Goal: Contribute content: Add original content to the website for others to see

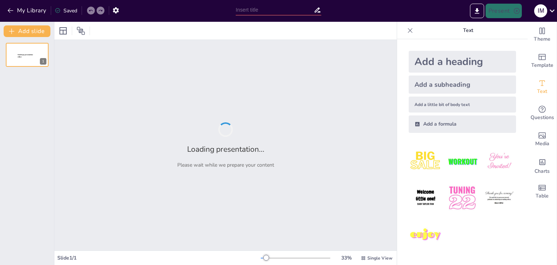
type input "Entornos de Desarrollo Integrados: El Caso de Android Studio"
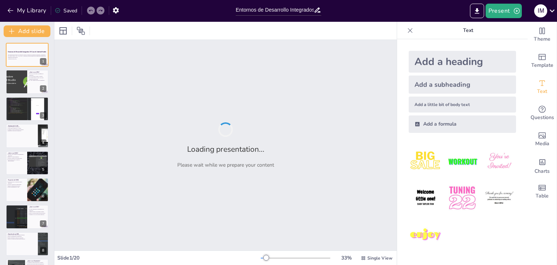
checkbox input "true"
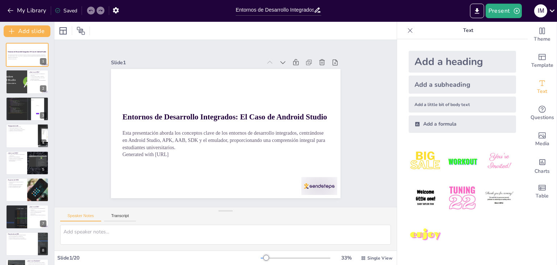
checkbox input "true"
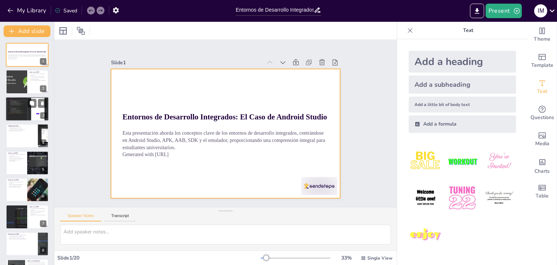
checkbox input "true"
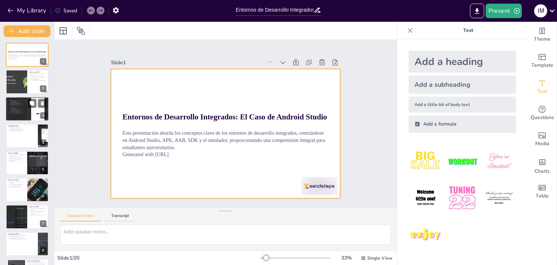
checkbox input "true"
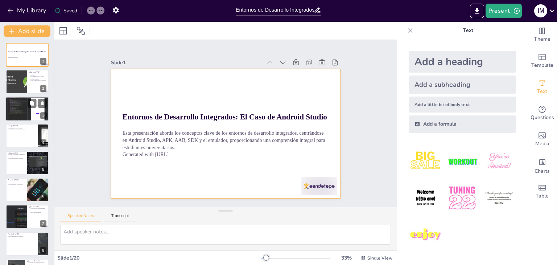
checkbox input "true"
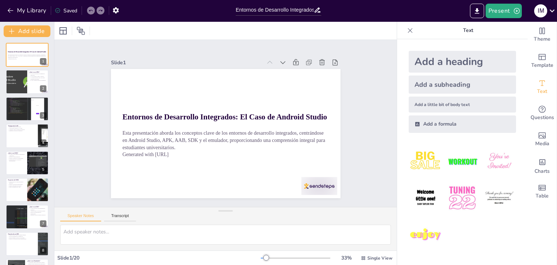
checkbox input "true"
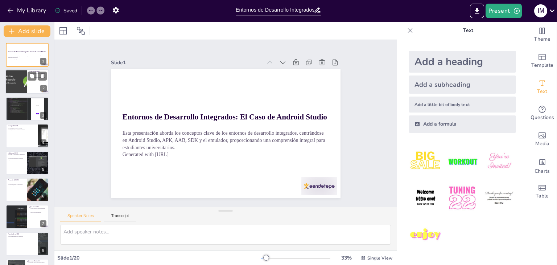
checkbox input "true"
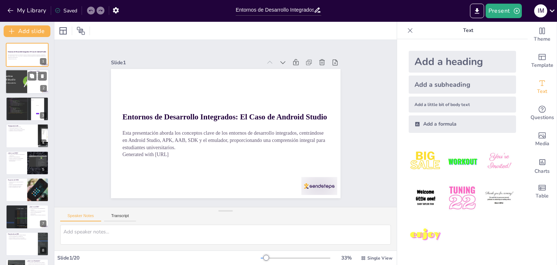
checkbox input "true"
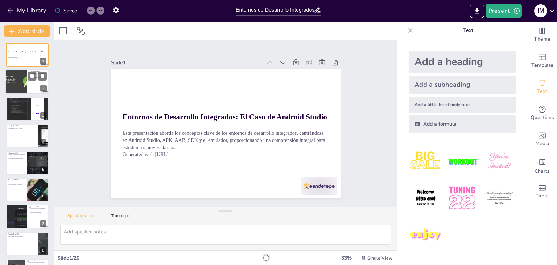
click at [8, 79] on div at bounding box center [16, 82] width 49 height 25
type textarea "Un APK es el formato estándar que utilizan las aplicaciones Android para ser in…"
checkbox input "true"
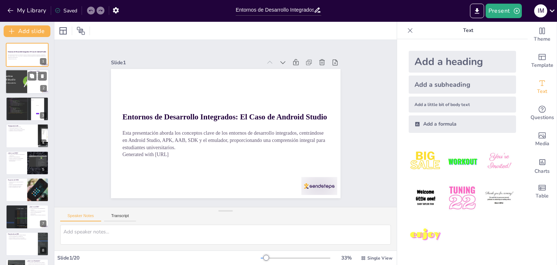
checkbox input "true"
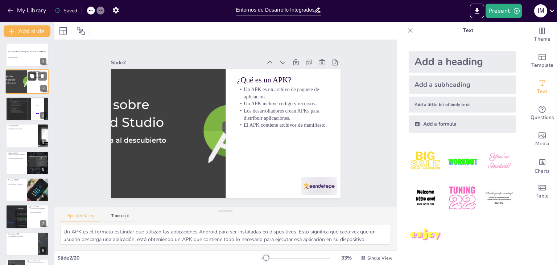
checkbox input "true"
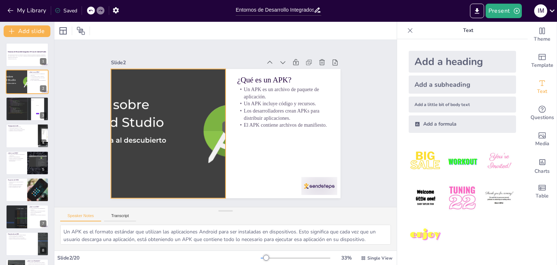
checkbox input "true"
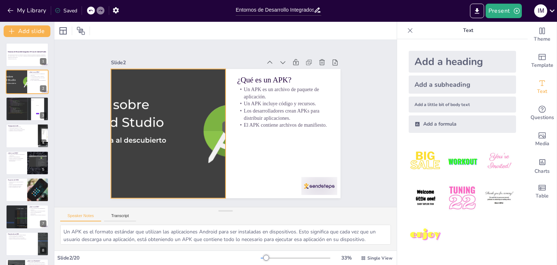
checkbox input "true"
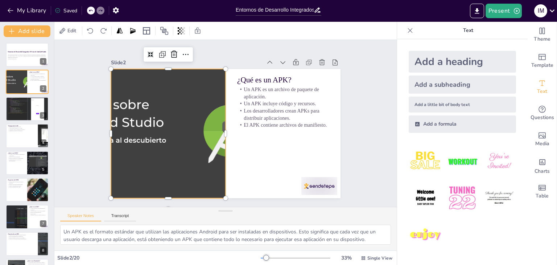
click at [127, 112] on div at bounding box center [179, 88] width 269 height 278
checkbox input "true"
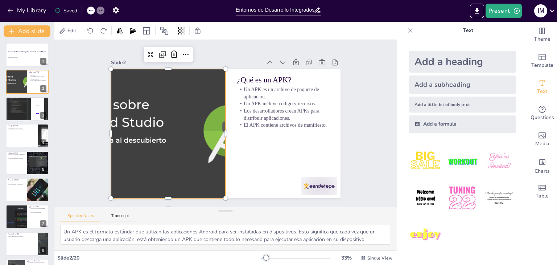
checkbox input "true"
click at [135, 121] on div at bounding box center [167, 115] width 285 height 202
checkbox input "true"
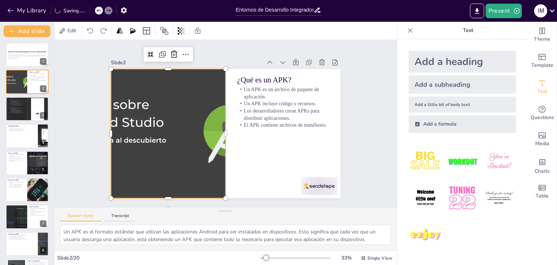
checkbox input "true"
click at [136, 118] on div at bounding box center [169, 109] width 288 height 223
checkbox input "true"
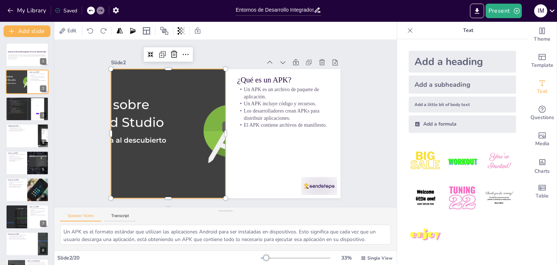
checkbox input "true"
click at [136, 118] on div at bounding box center [169, 109] width 288 height 223
checkbox input "true"
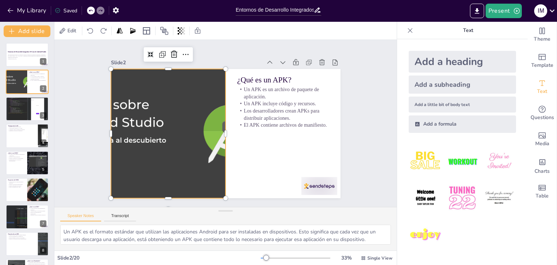
checkbox input "true"
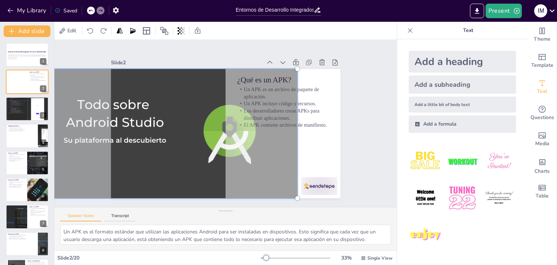
click at [311, 137] on div at bounding box center [314, 140] width 6 height 6
checkbox input "true"
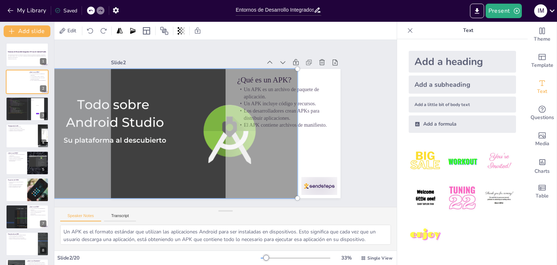
checkbox input "true"
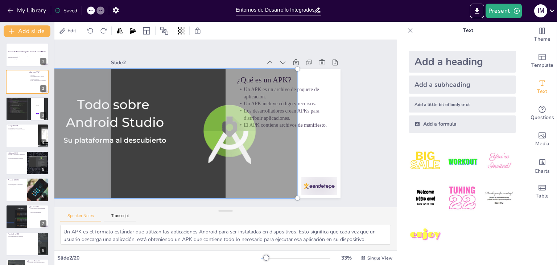
checkbox input "true"
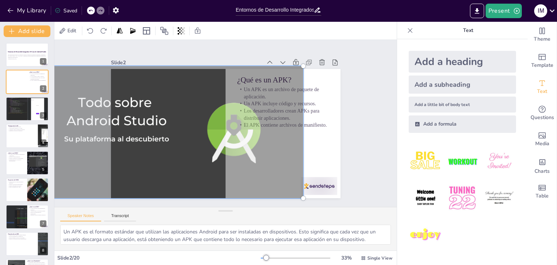
checkbox input "true"
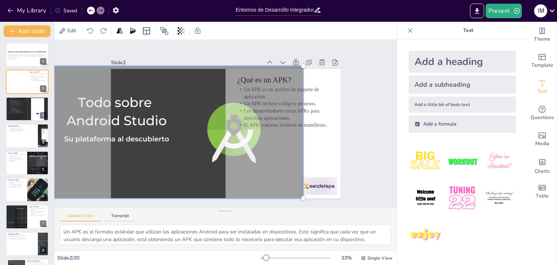
checkbox input "true"
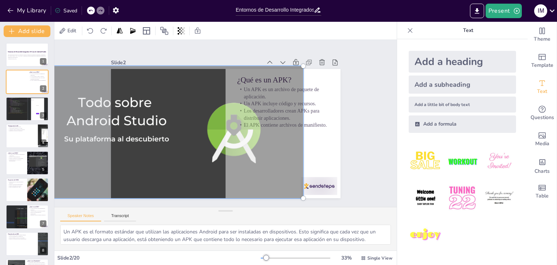
checkbox input "true"
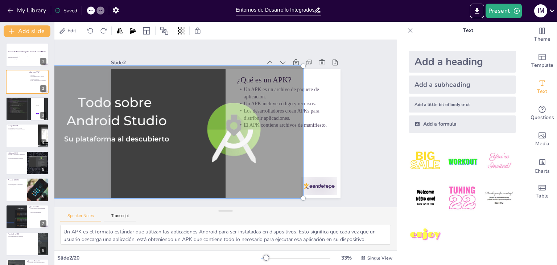
checkbox input "true"
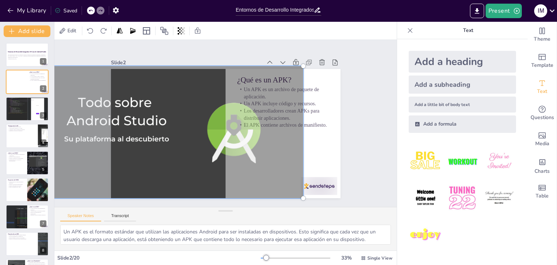
checkbox input "true"
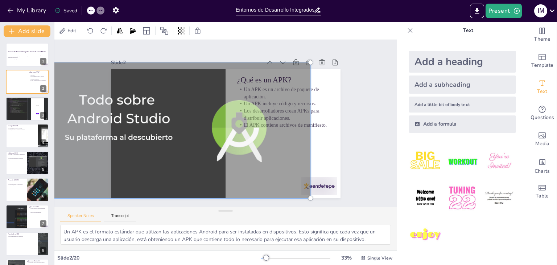
checkbox input "true"
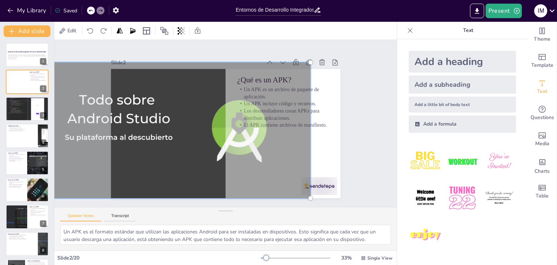
checkbox input "true"
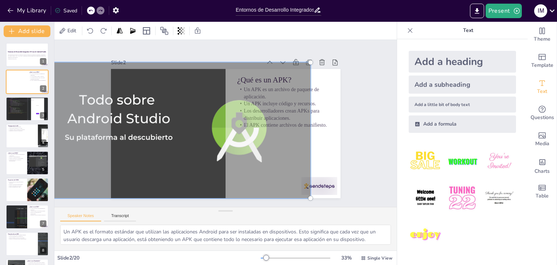
checkbox input "true"
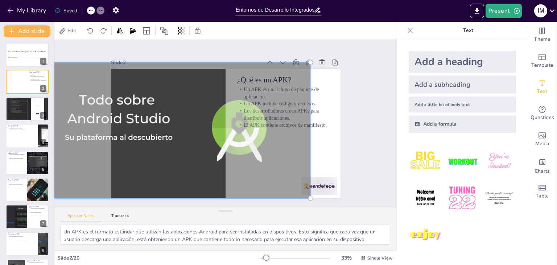
checkbox input "true"
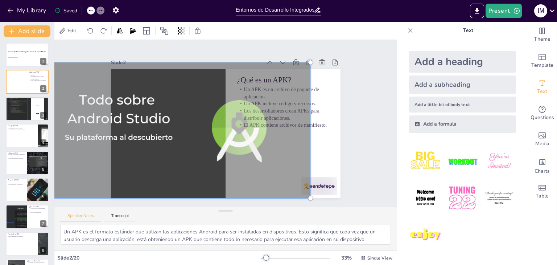
checkbox input "true"
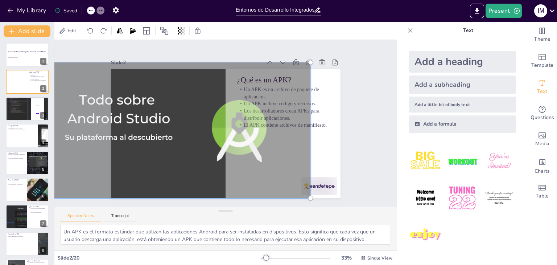
checkbox input "true"
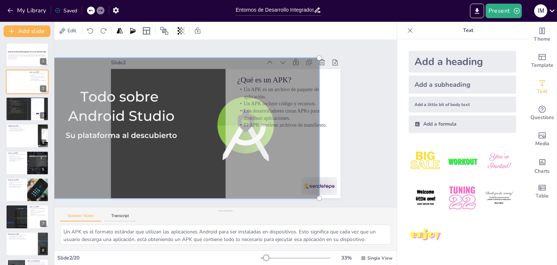
checkbox input "true"
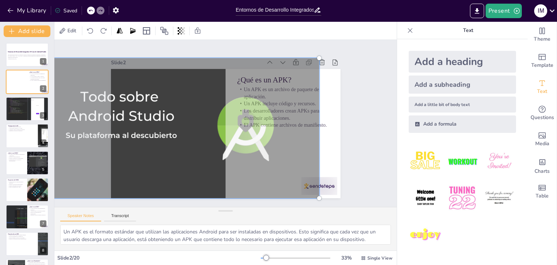
checkbox input "true"
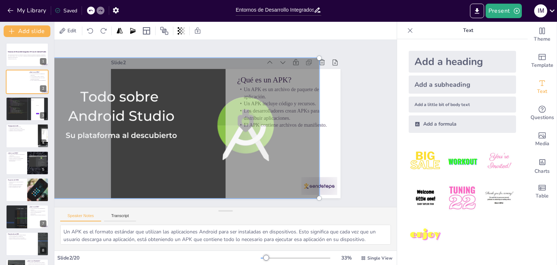
checkbox input "true"
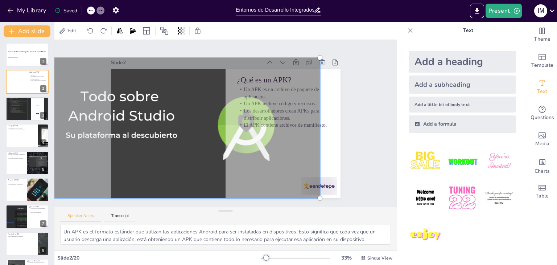
checkbox input "true"
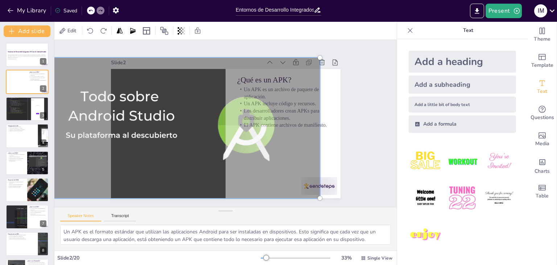
checkbox input "true"
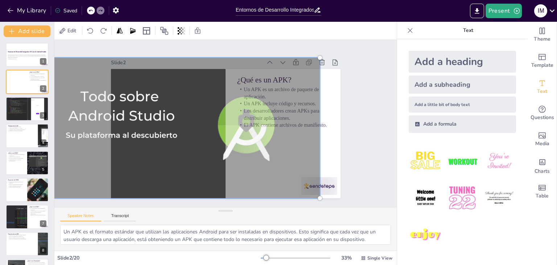
checkbox input "true"
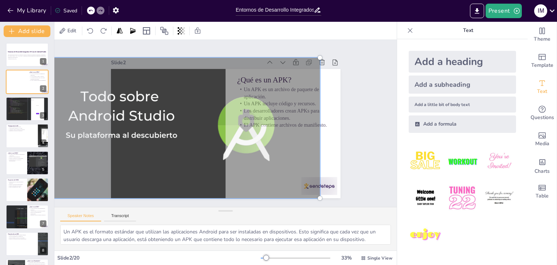
checkbox input "true"
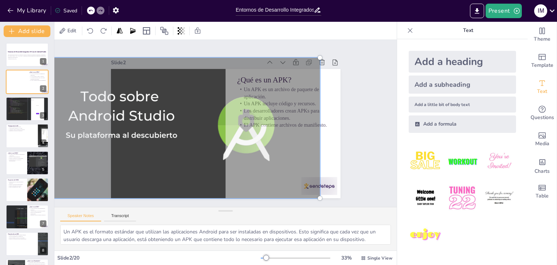
checkbox input "true"
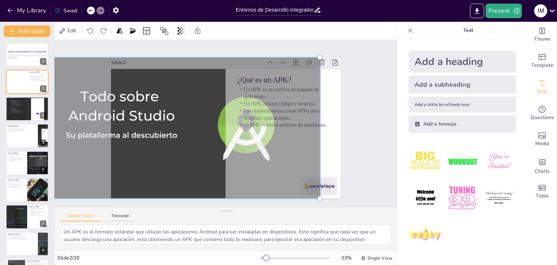
checkbox input "true"
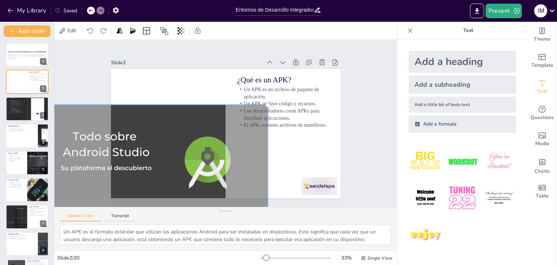
checkbox input "true"
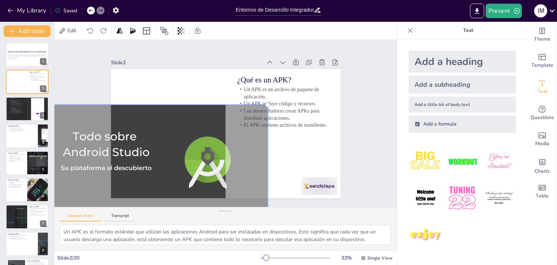
checkbox input "true"
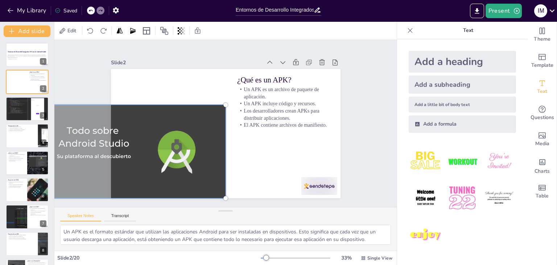
drag, startPoint x: 292, startPoint y: 66, endPoint x: 138, endPoint y: 116, distance: 161.6
click at [138, 116] on div at bounding box center [178, 38] width 130 height 202
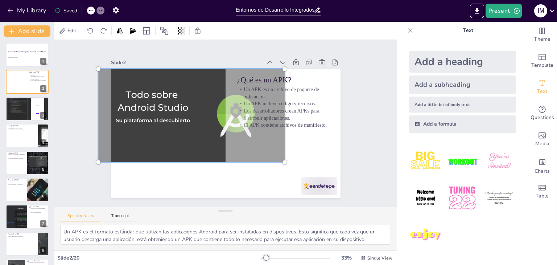
drag, startPoint x: 138, startPoint y: 116, endPoint x: 197, endPoint y: 107, distance: 59.8
click at [197, 107] on div at bounding box center [205, 95] width 213 height 206
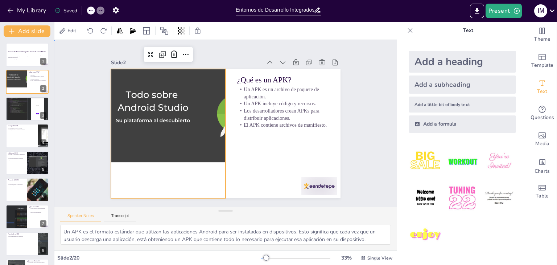
click at [224, 51] on div "Slide 1 Entornos de Desarrollo Integrados: El Caso de Android Studio Esta prese…" at bounding box center [225, 123] width 264 height 213
click at [206, 122] on div at bounding box center [205, 95] width 201 height 194
click at [167, 145] on div at bounding box center [198, 102] width 208 height 161
click at [167, 145] on div at bounding box center [194, 109] width 202 height 130
click at [167, 145] on div at bounding box center [200, 100] width 208 height 174
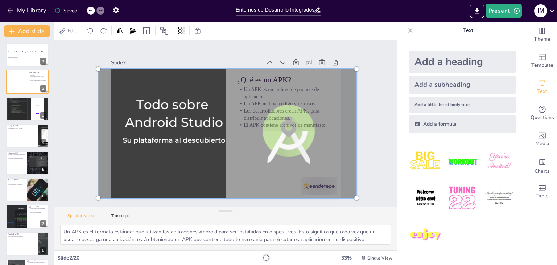
drag, startPoint x: 278, startPoint y: 159, endPoint x: 281, endPoint y: 176, distance: 17.2
click at [281, 176] on div at bounding box center [223, 133] width 285 height 203
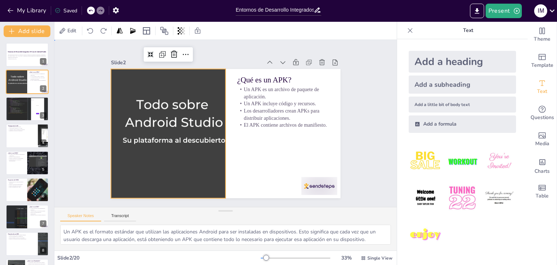
click at [343, 154] on div "Slide 1 Entornos de Desarrollo Integrados: El Caso de Android Studio Esta prese…" at bounding box center [225, 123] width 234 height 369
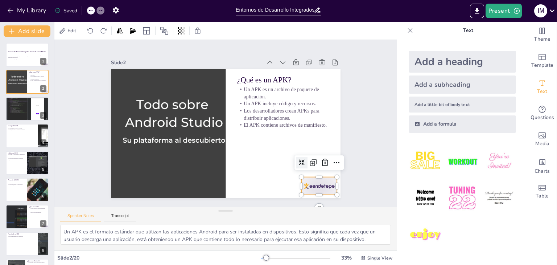
click at [305, 203] on div at bounding box center [285, 218] width 40 height 31
click at [247, 224] on icon at bounding box center [241, 228] width 9 height 9
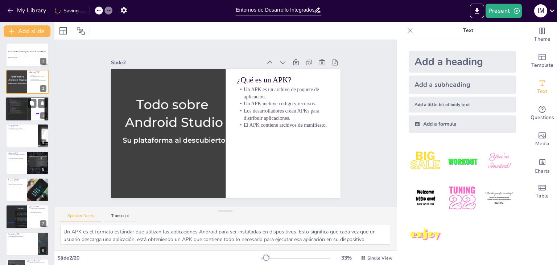
click at [33, 113] on div at bounding box center [27, 108] width 44 height 33
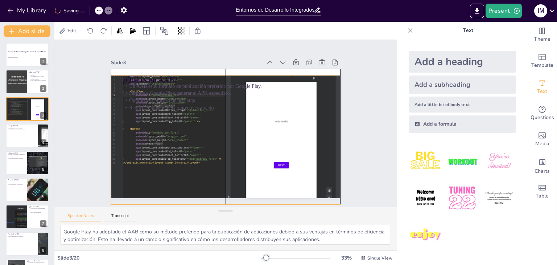
drag, startPoint x: 184, startPoint y: 131, endPoint x: 185, endPoint y: 137, distance: 6.2
click at [185, 137] on div at bounding box center [241, 119] width 217 height 260
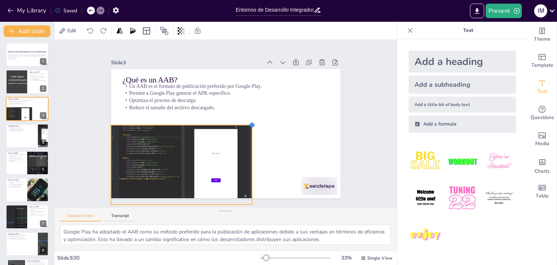
drag, startPoint x: 335, startPoint y: 72, endPoint x: 247, endPoint y: 135, distance: 107.7
click at [247, 135] on div "¿Qué es un AAB? Un AAB es el formato de publicación preferido por Google Play. …" at bounding box center [223, 113] width 251 height 174
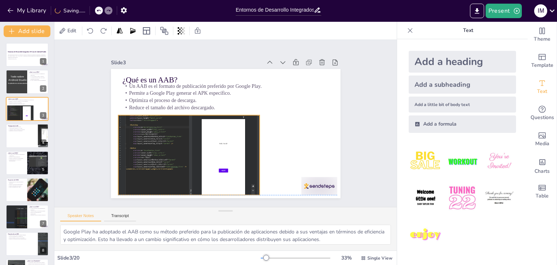
drag, startPoint x: 228, startPoint y: 144, endPoint x: 235, endPoint y: 132, distance: 14.3
click at [235, 132] on div at bounding box center [179, 136] width 173 height 155
click at [305, 203] on div at bounding box center [285, 218] width 40 height 31
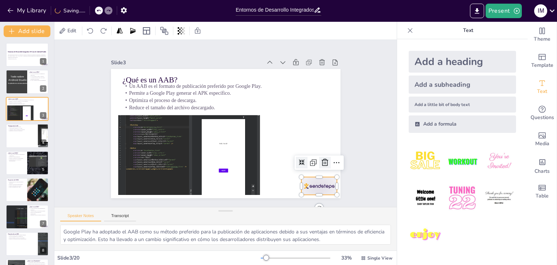
click at [313, 186] on icon at bounding box center [307, 191] width 11 height 11
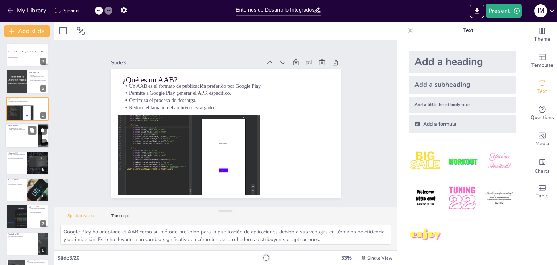
click at [23, 139] on div at bounding box center [27, 135] width 44 height 25
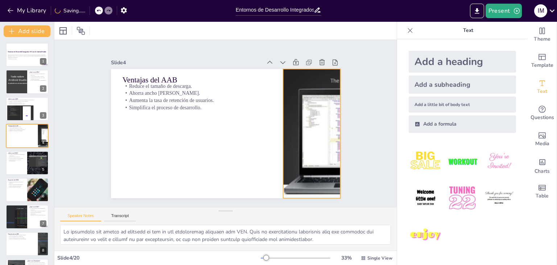
click at [294, 123] on div at bounding box center [295, 174] width 278 height 235
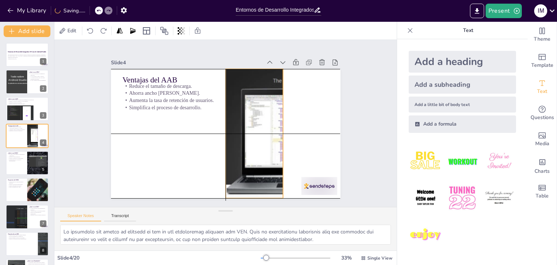
drag, startPoint x: 294, startPoint y: 123, endPoint x: 236, endPoint y: 125, distance: 58.1
click at [236, 125] on div at bounding box center [230, 153] width 235 height 278
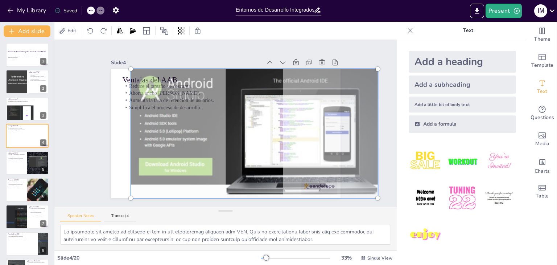
click at [378, 166] on div at bounding box center [381, 169] width 6 height 6
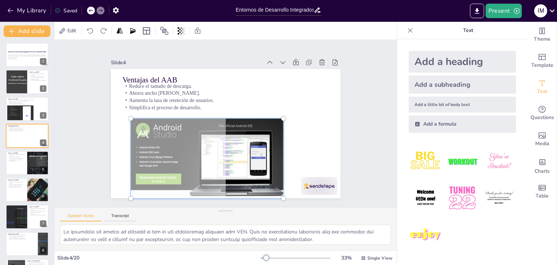
drag, startPoint x: 372, startPoint y: 66, endPoint x: 278, endPoint y: 118, distance: 107.8
click at [278, 124] on div at bounding box center [283, 131] width 14 height 14
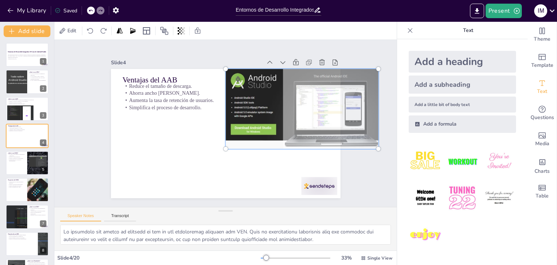
drag, startPoint x: 244, startPoint y: 133, endPoint x: 343, endPoint y: 136, distance: 99.8
click at [343, 136] on div at bounding box center [302, 133] width 181 height 134
click at [175, 164] on div at bounding box center [222, 133] width 258 height 194
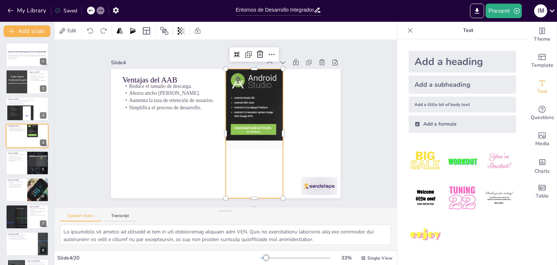
click at [263, 111] on div at bounding box center [219, 46] width 95 height 160
click at [253, 172] on div at bounding box center [239, 150] width 129 height 134
click at [253, 172] on div at bounding box center [247, 144] width 105 height 141
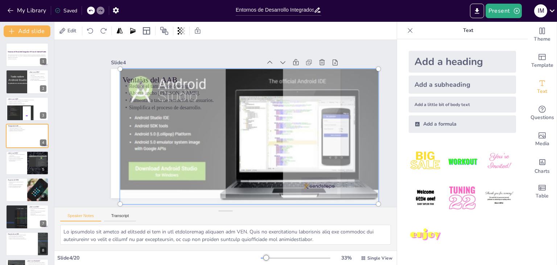
drag, startPoint x: 222, startPoint y: 146, endPoint x: 224, endPoint y: 201, distance: 55.1
click at [224, 201] on div "Slide 1 Entornos de Desarrollo Integrados: El Caso de Android Studio Esta prese…" at bounding box center [225, 123] width 234 height 369
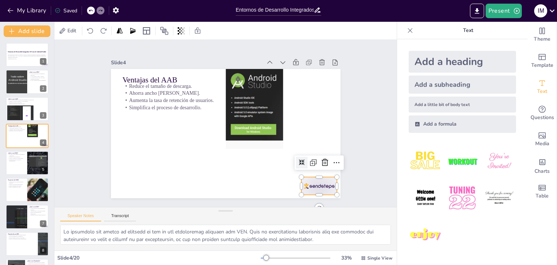
click at [141, 182] on div at bounding box center [124, 173] width 33 height 40
click at [313, 186] on icon at bounding box center [307, 191] width 11 height 11
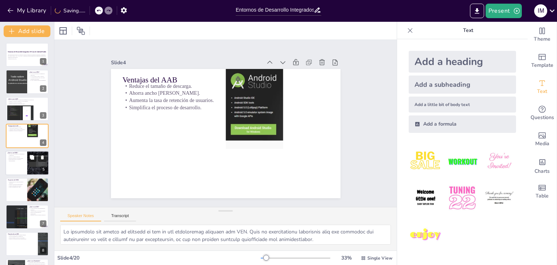
click at [24, 160] on p "Proporciona acceso a recursos y funcionalidades." at bounding box center [16, 159] width 17 height 3
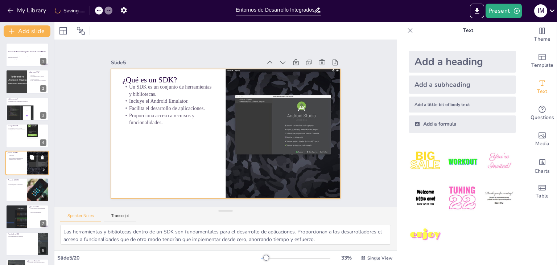
scroll to position [12, 0]
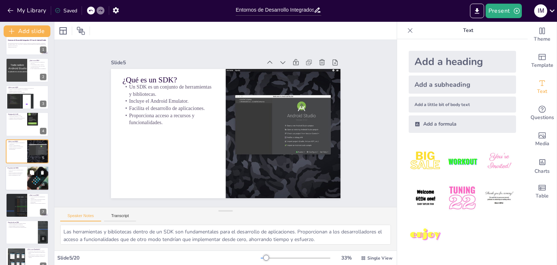
click at [22, 180] on div at bounding box center [27, 178] width 44 height 25
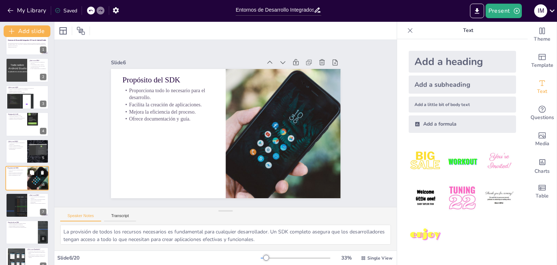
scroll to position [39, 0]
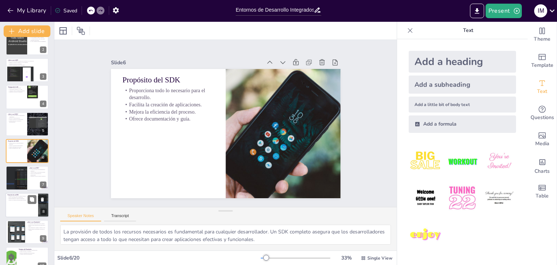
click at [23, 197] on p "Incluye herramientas de depuración." at bounding box center [22, 197] width 28 height 1
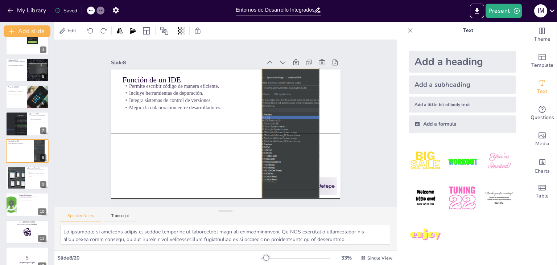
drag, startPoint x: 277, startPoint y: 88, endPoint x: 258, endPoint y: 87, distance: 18.9
click at [258, 81] on div "Función de un IDE Permite escribir código de manera eficiente. Incluye herramie…" at bounding box center [231, 69] width 228 height 24
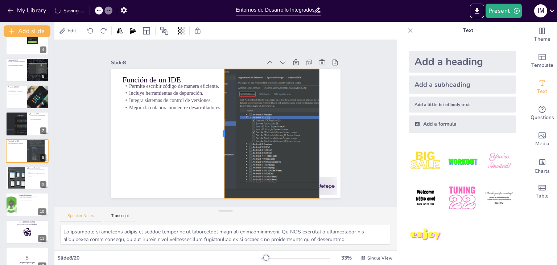
drag, startPoint x: 255, startPoint y: 129, endPoint x: 218, endPoint y: 137, distance: 38.5
click at [218, 137] on div at bounding box center [218, 131] width 58 height 120
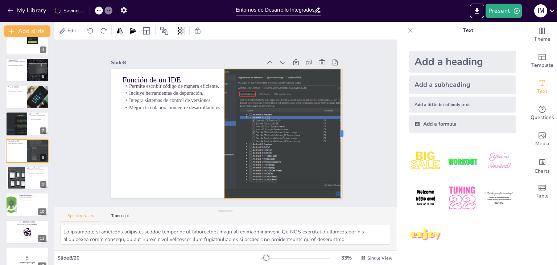
drag, startPoint x: 313, startPoint y: 132, endPoint x: 336, endPoint y: 129, distance: 23.0
click at [336, 129] on div "Slide 1 Entornos de Desarrollo Integrados: El Caso de Android Studio Esta prese…" at bounding box center [225, 124] width 303 height 226
click at [31, 180] on div at bounding box center [27, 177] width 44 height 25
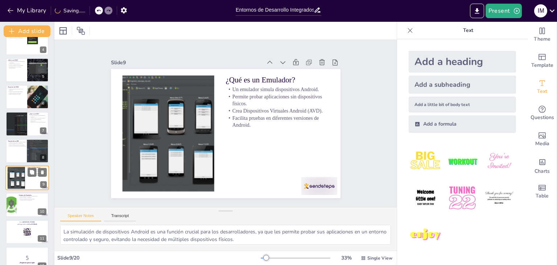
scroll to position [120, 0]
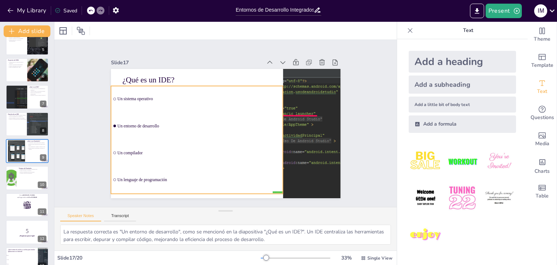
click at [301, 41] on input "checkbox" at bounding box center [303, 40] width 4 height 4
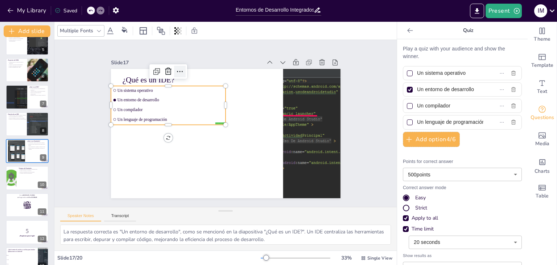
click at [248, 181] on icon at bounding box center [253, 186] width 11 height 11
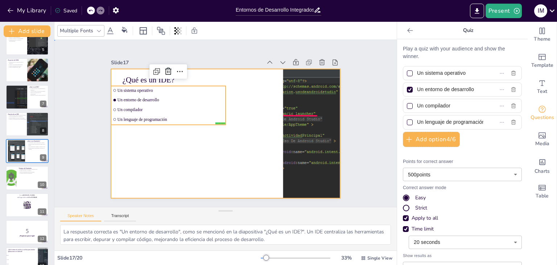
click at [133, 160] on div at bounding box center [225, 113] width 242 height 152
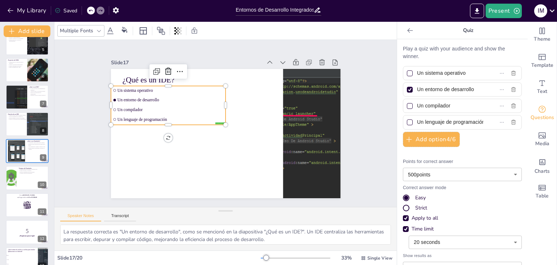
click at [123, 99] on li "Un entorno de desarrollo" at bounding box center [164, 125] width 108 height 55
click at [106, 103] on div at bounding box center [111, 93] width 10 height 39
drag, startPoint x: 104, startPoint y: 103, endPoint x: 99, endPoint y: 107, distance: 6.2
click at [116, 65] on div at bounding box center [128, 46] width 24 height 37
click at [106, 88] on div at bounding box center [114, 68] width 17 height 39
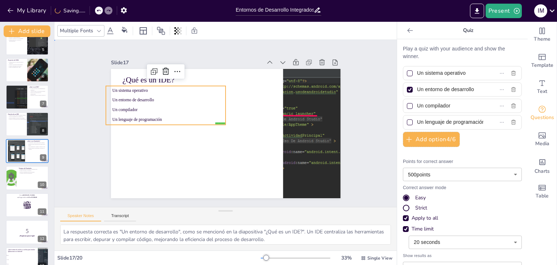
click at [99, 140] on div "Slide 1 Entornos de Desarrollo Integrados: El Caso de Android Studio Esta prese…" at bounding box center [225, 124] width 303 height 226
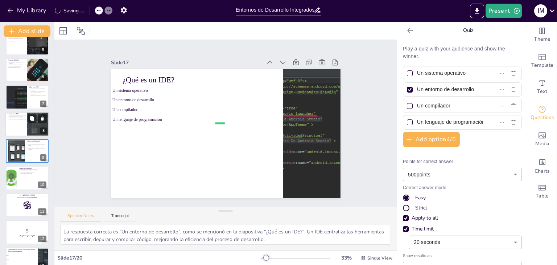
click at [21, 131] on div at bounding box center [27, 124] width 44 height 25
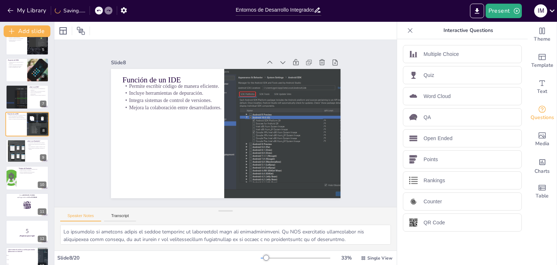
scroll to position [93, 0]
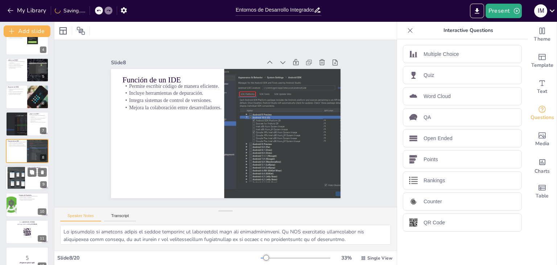
click at [21, 174] on div at bounding box center [17, 178] width 40 height 22
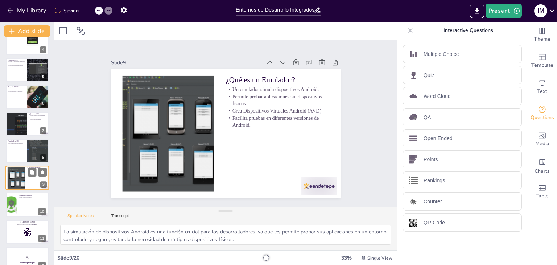
scroll to position [120, 0]
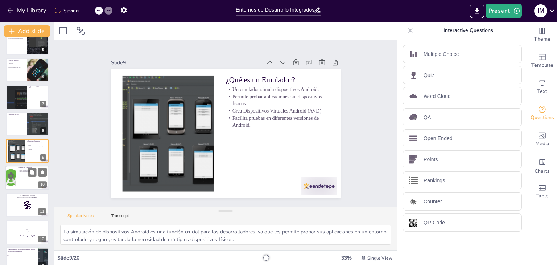
click at [24, 186] on div at bounding box center [27, 178] width 44 height 25
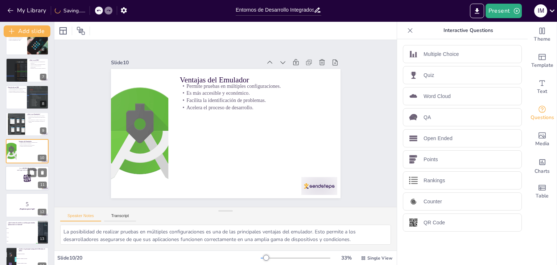
click at [18, 181] on div at bounding box center [27, 178] width 44 height 25
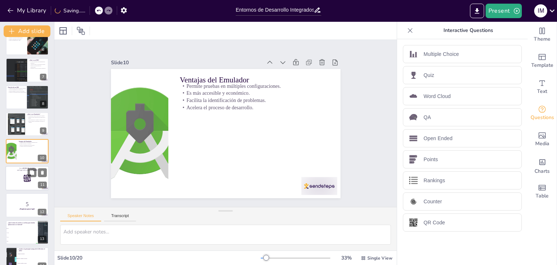
scroll to position [174, 0]
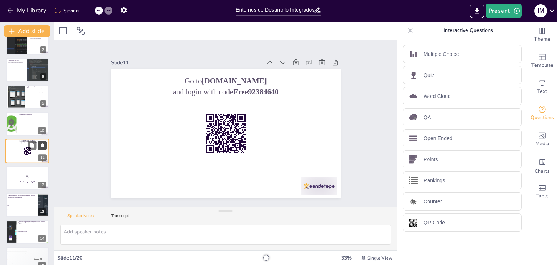
click at [42, 143] on icon at bounding box center [42, 145] width 5 height 5
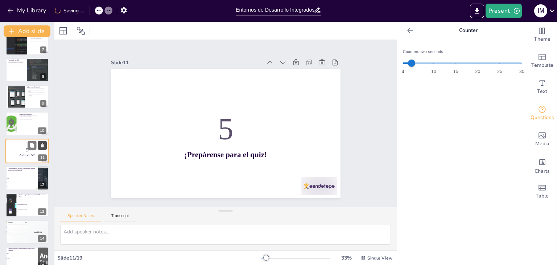
click at [44, 144] on icon at bounding box center [42, 145] width 5 height 5
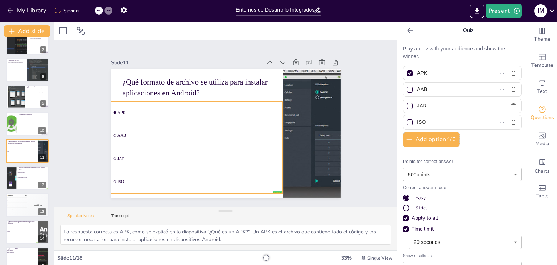
click at [116, 124] on ul "APK AAB JAR ISO" at bounding box center [191, 137] width 192 height 141
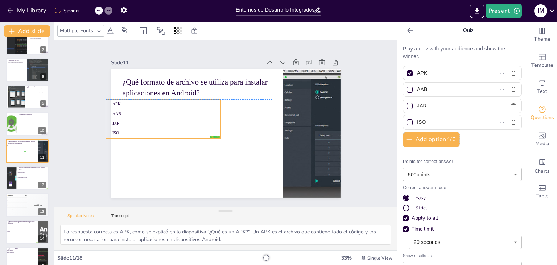
drag, startPoint x: 153, startPoint y: 120, endPoint x: 148, endPoint y: 119, distance: 5.2
click at [148, 119] on span "JAR" at bounding box center [170, 99] width 99 height 48
click at [137, 160] on div "Slide 1 Entornos de Desarrollo Integrados: El Caso de Android Studio Esta prese…" at bounding box center [225, 123] width 177 height 284
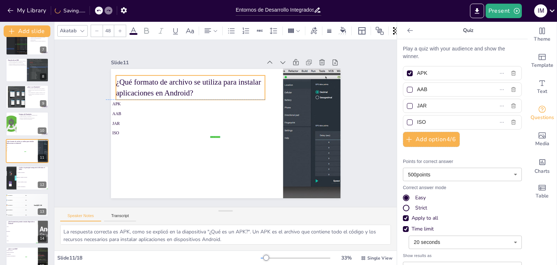
drag, startPoint x: 245, startPoint y: 91, endPoint x: 239, endPoint y: 89, distance: 7.0
click at [239, 89] on p "¿Qué formato de archivo se utiliza para instalar aplicaciones en Android?" at bounding box center [194, 84] width 150 height 37
drag, startPoint x: 260, startPoint y: 86, endPoint x: 231, endPoint y: 85, distance: 29.0
click at [251, 118] on div at bounding box center [263, 124] width 25 height 13
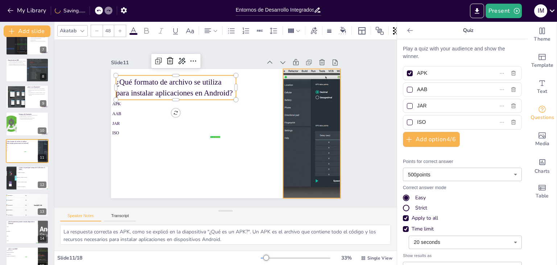
click at [289, 110] on div at bounding box center [309, 142] width 241 height 152
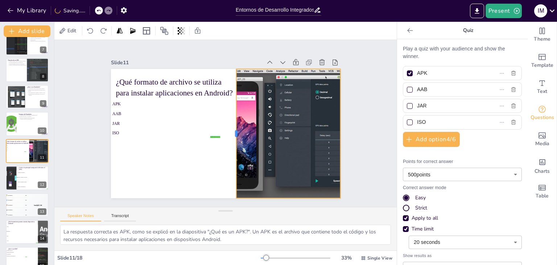
drag, startPoint x: 276, startPoint y: 129, endPoint x: 230, endPoint y: 136, distance: 47.2
click at [230, 136] on div at bounding box center [229, 135] width 45 height 124
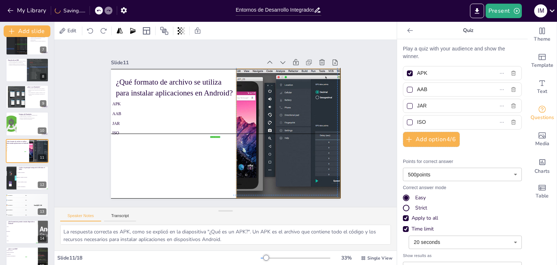
click at [252, 135] on div at bounding box center [304, 160] width 258 height 194
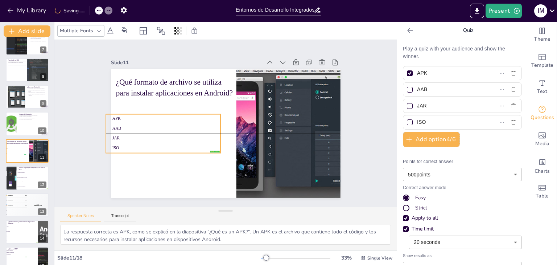
drag, startPoint x: 179, startPoint y: 102, endPoint x: 179, endPoint y: 116, distance: 13.8
click at [179, 116] on span "APK" at bounding box center [167, 106] width 105 height 27
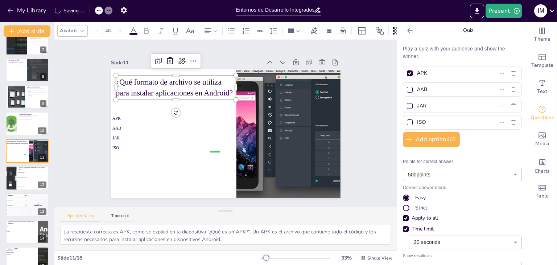
click at [199, 87] on p "¿Qué formato de archivo se utiliza para instalar aplicaciones en Android?" at bounding box center [184, 78] width 122 height 46
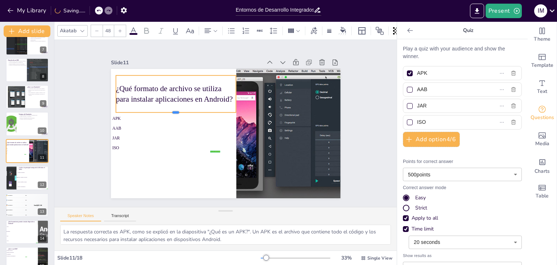
drag, startPoint x: 169, startPoint y: 98, endPoint x: 168, endPoint y: 111, distance: 12.7
click at [213, 126] on div at bounding box center [272, 141] width 119 height 31
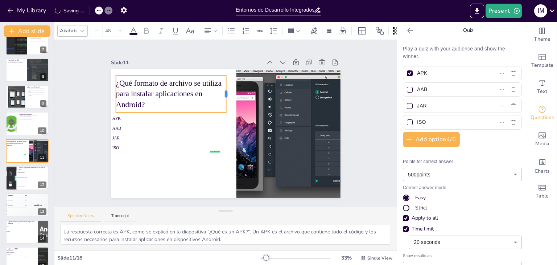
drag, startPoint x: 231, startPoint y: 90, endPoint x: 221, endPoint y: 92, distance: 9.9
click at [228, 92] on div at bounding box center [234, 95] width 13 height 37
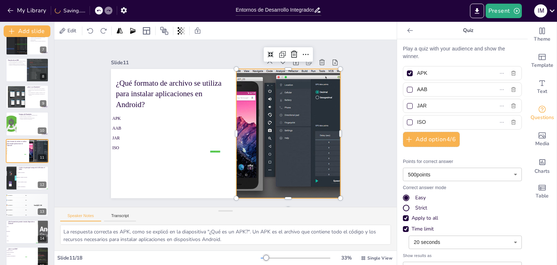
click at [261, 96] on div at bounding box center [309, 142] width 241 height 152
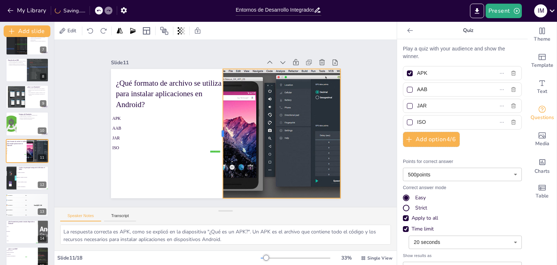
drag, startPoint x: 230, startPoint y: 131, endPoint x: 216, endPoint y: 137, distance: 14.8
click at [216, 137] on div at bounding box center [216, 131] width 45 height 124
click at [22, 177] on span "Reduce el tamaño de descarga" at bounding box center [32, 177] width 31 height 1
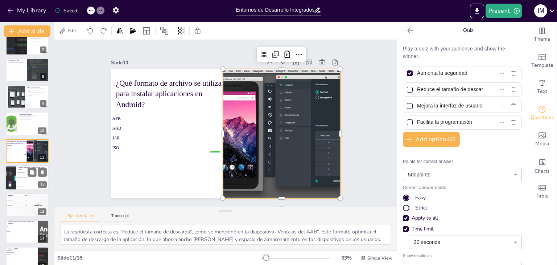
scroll to position [201, 0]
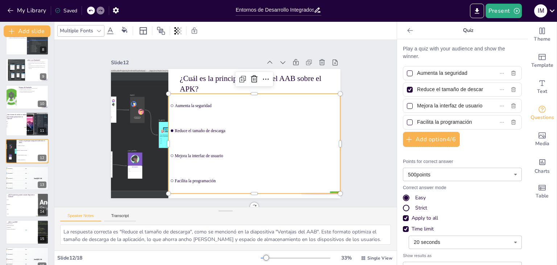
click at [201, 122] on ul "Aumenta la seguridad Reduce el tamaño de descarga Mejora la interfaz de usuario…" at bounding box center [249, 148] width 189 height 133
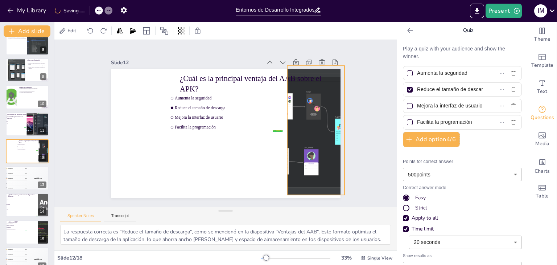
drag, startPoint x: 141, startPoint y: 124, endPoint x: 317, endPoint y: 118, distance: 176.0
click at [317, 118] on div at bounding box center [312, 149] width 259 height 176
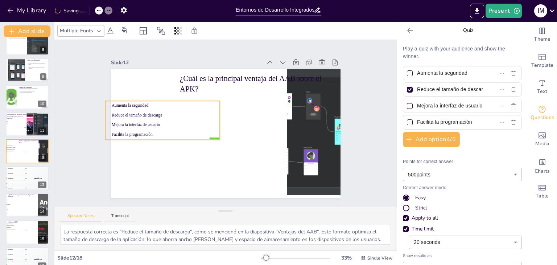
drag, startPoint x: 210, startPoint y: 109, endPoint x: 147, endPoint y: 116, distance: 63.5
click at [147, 116] on li "Reduce el tamaño de descarga" at bounding box center [163, 108] width 115 height 21
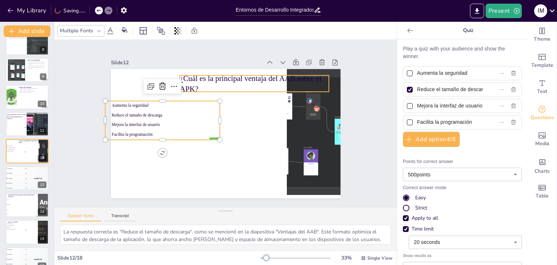
click at [200, 108] on p "¿Cuál es la principal ventaja del AAB sobre el APK?" at bounding box center [183, 148] width 145 height 80
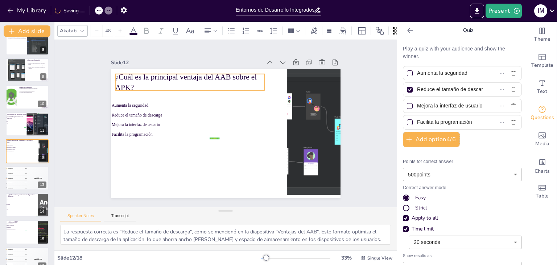
drag, startPoint x: 200, startPoint y: 83, endPoint x: 135, endPoint y: 82, distance: 65.3
click at [135, 82] on p "¿Cuál es la principal ventaja del AAB sobre el APK?" at bounding box center [199, 76] width 150 height 52
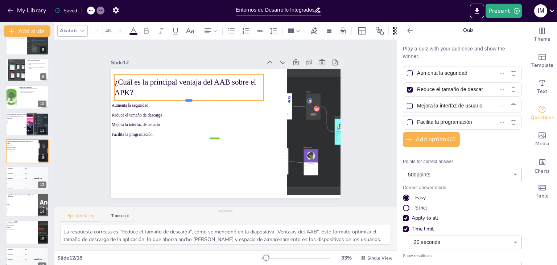
drag, startPoint x: 184, startPoint y: 87, endPoint x: 185, endPoint y: 97, distance: 9.9
click at [185, 97] on div "¿Cuál es la principal ventaja del AAB sobre el APK? false | editor Aumenta la s…" at bounding box center [222, 133] width 258 height 194
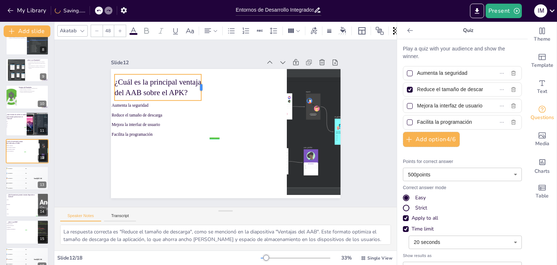
drag, startPoint x: 260, startPoint y: 83, endPoint x: 198, endPoint y: 91, distance: 62.1
click at [212, 91] on div at bounding box center [220, 82] width 16 height 26
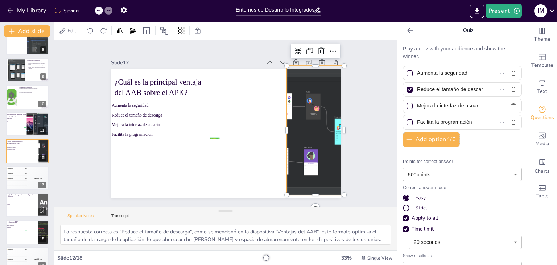
click at [296, 132] on div at bounding box center [309, 157] width 266 height 196
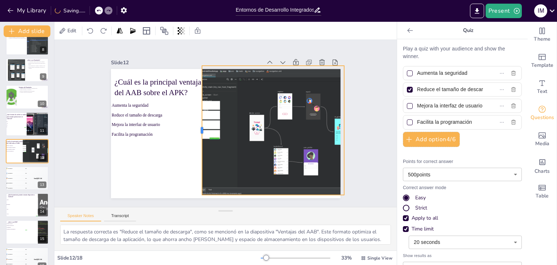
drag, startPoint x: 281, startPoint y: 127, endPoint x: 196, endPoint y: 129, distance: 84.9
click at [196, 129] on div "¿Cuál es la principal ventaja del AAB sobre el APK? false | editor Aumenta la s…" at bounding box center [219, 131] width 261 height 239
click at [15, 177] on div "🥉 Participant 3 300" at bounding box center [16, 177] width 22 height 5
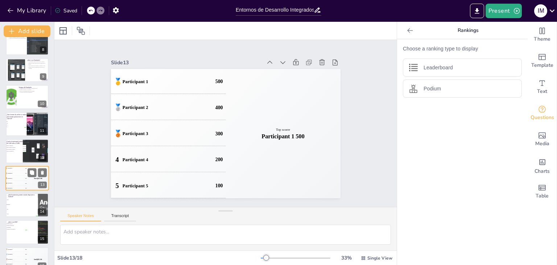
scroll to position [228, 0]
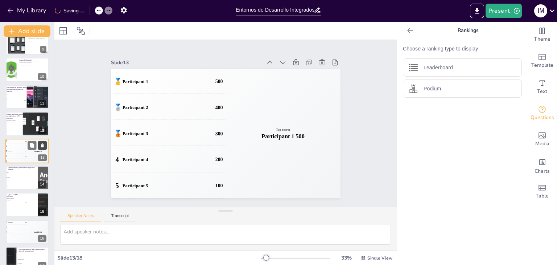
click at [41, 144] on icon at bounding box center [42, 145] width 3 height 4
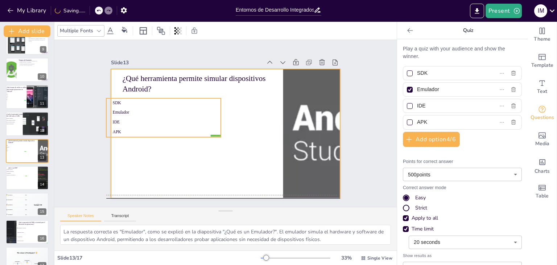
drag, startPoint x: 148, startPoint y: 147, endPoint x: 143, endPoint y: 151, distance: 5.9
click at [143, 107] on div "¿Qué herramienta permite simular dispositivos Android? false | editor SDK Emula…" at bounding box center [242, 71] width 218 height 71
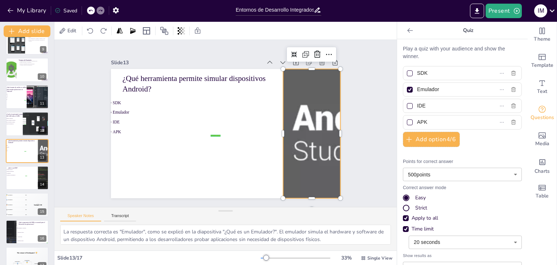
click at [300, 147] on div at bounding box center [304, 159] width 328 height 216
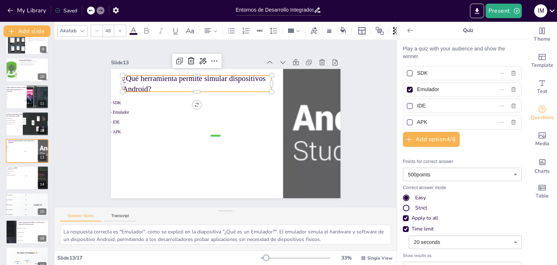
click at [183, 87] on p "¿Qué herramienta permite simular dispositivos Android?" at bounding box center [206, 79] width 150 height 52
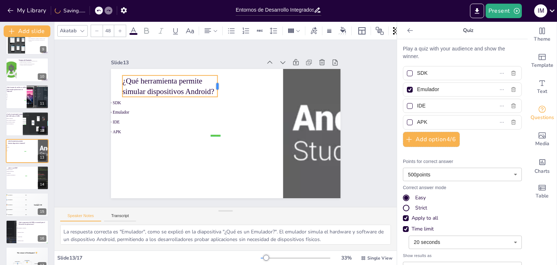
drag, startPoint x: 268, startPoint y: 80, endPoint x: 213, endPoint y: 79, distance: 54.4
click at [223, 79] on div at bounding box center [228, 86] width 10 height 22
drag, startPoint x: 116, startPoint y: 82, endPoint x: 108, endPoint y: 83, distance: 8.4
click at [112, 83] on div at bounding box center [116, 74] width 8 height 22
drag, startPoint x: 212, startPoint y: 84, endPoint x: 202, endPoint y: 87, distance: 10.1
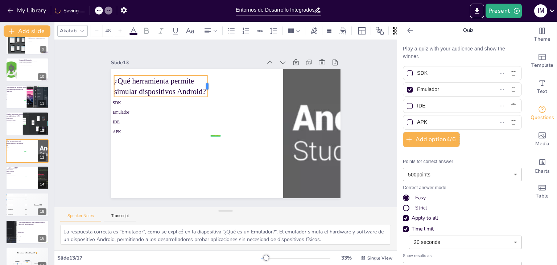
click at [233, 87] on div at bounding box center [243, 87] width 20 height 18
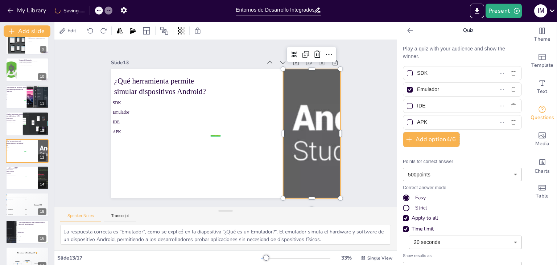
click at [304, 115] on div at bounding box center [307, 151] width 323 height 189
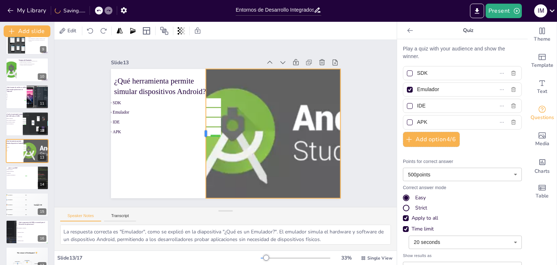
drag, startPoint x: 276, startPoint y: 129, endPoint x: 199, endPoint y: 132, distance: 77.3
click at [199, 132] on div at bounding box center [201, 123] width 58 height 120
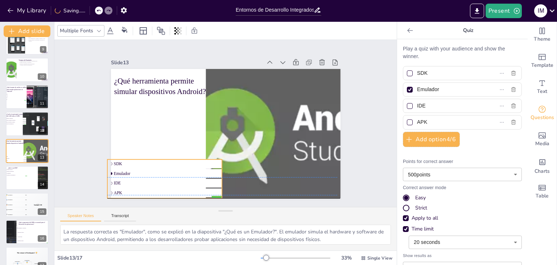
drag, startPoint x: 146, startPoint y: 113, endPoint x: 147, endPoint y: 172, distance: 58.4
click at [147, 172] on li "Emulador" at bounding box center [155, 159] width 114 height 32
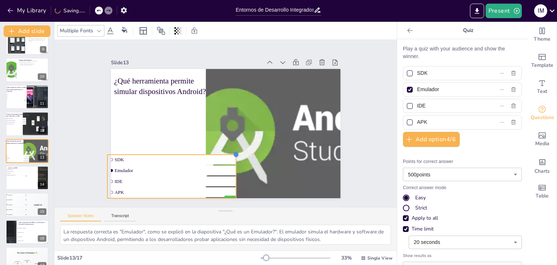
drag, startPoint x: 217, startPoint y: 156, endPoint x: 232, endPoint y: 151, distance: 16.2
click at [232, 153] on div at bounding box center [229, 156] width 7 height 7
click at [214, 156] on span "SDK" at bounding box center [166, 148] width 119 height 30
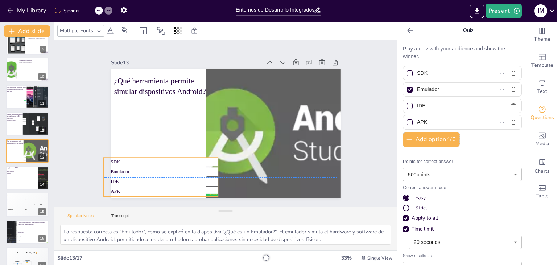
click at [203, 157] on span "SDK" at bounding box center [156, 148] width 104 height 27
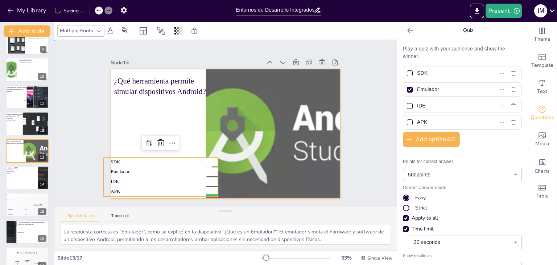
click at [185, 125] on div at bounding box center [215, 125] width 152 height 242
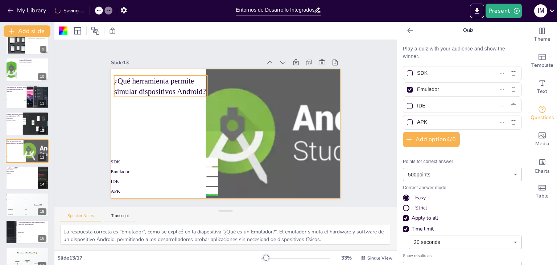
click at [193, 87] on p "¿Qué herramienta permite simular dispositivos Android?" at bounding box center [225, 48] width 65 height 91
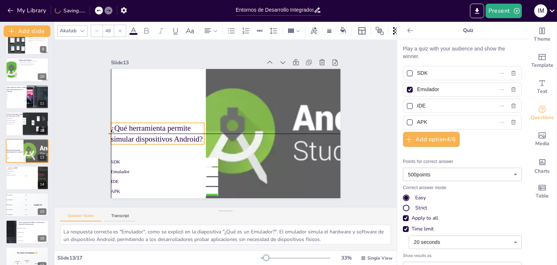
drag, startPoint x: 155, startPoint y: 93, endPoint x: 149, endPoint y: 138, distance: 45.3
click at [149, 137] on p "¿Qué herramienta permite simular dispositivos Android?" at bounding box center [157, 111] width 95 height 49
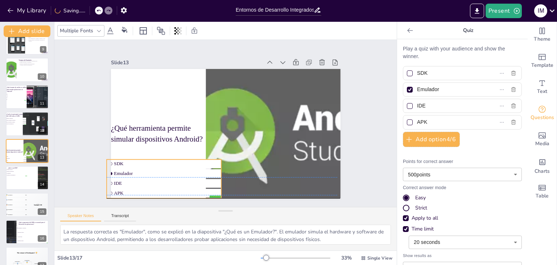
click at [135, 162] on span "Emulador" at bounding box center [148, 129] width 88 height 66
click at [124, 162] on span "SDK" at bounding box center [176, 174] width 104 height 27
click at [108, 161] on li "SDK" at bounding box center [155, 143] width 112 height 44
click at [108, 161] on li "SDK" at bounding box center [153, 135] width 108 height 55
click at [125, 156] on li "SDK" at bounding box center [151, 119] width 98 height 74
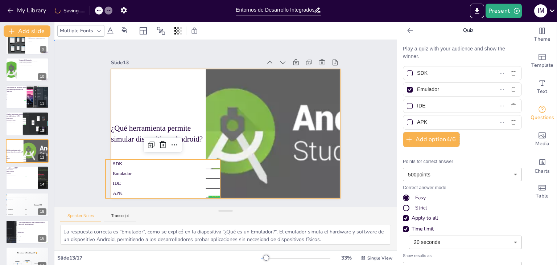
click at [188, 103] on div at bounding box center [219, 131] width 261 height 239
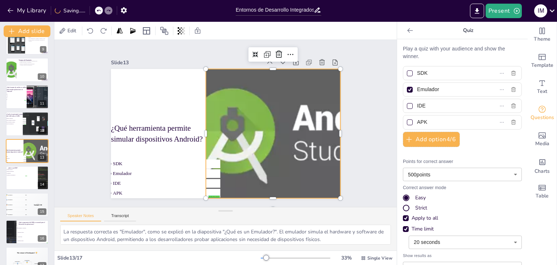
click at [233, 116] on div at bounding box center [304, 159] width 328 height 216
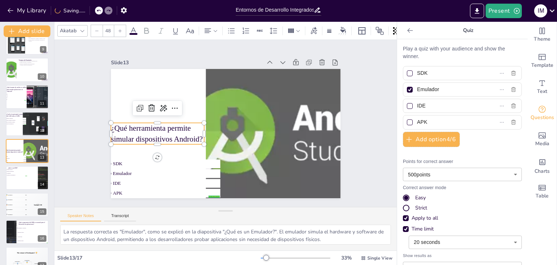
click at [171, 127] on p "¿Qué herramienta permite simular dispositivos Android?" at bounding box center [157, 119] width 96 height 40
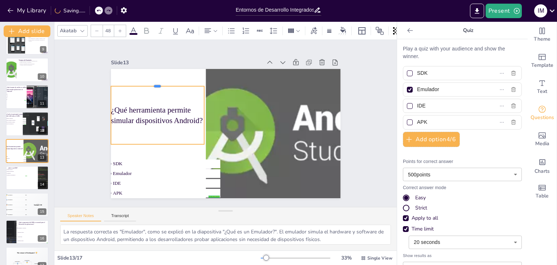
drag, startPoint x: 151, startPoint y: 119, endPoint x: 149, endPoint y: 82, distance: 37.0
click at [265, 86] on div at bounding box center [304, 115] width 79 height 59
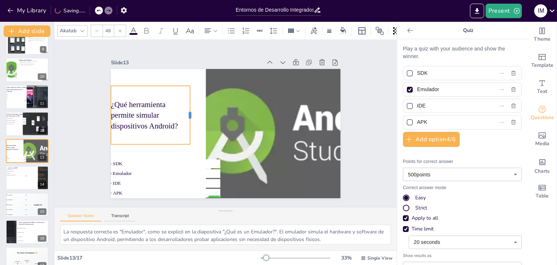
drag, startPoint x: 200, startPoint y: 111, endPoint x: 186, endPoint y: 118, distance: 15.6
click at [186, 118] on div at bounding box center [199, 103] width 29 height 56
drag, startPoint x: 176, startPoint y: 119, endPoint x: 180, endPoint y: 119, distance: 4.1
click at [180, 119] on p "¿Qué herramienta permite simular dispositivos Android?" at bounding box center [159, 93] width 85 height 55
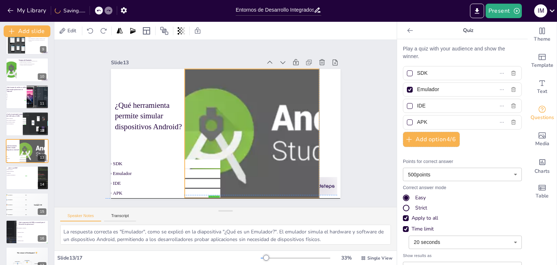
drag, startPoint x: 218, startPoint y: 119, endPoint x: 196, endPoint y: 119, distance: 21.8
click at [196, 119] on div at bounding box center [276, 164] width 327 height 263
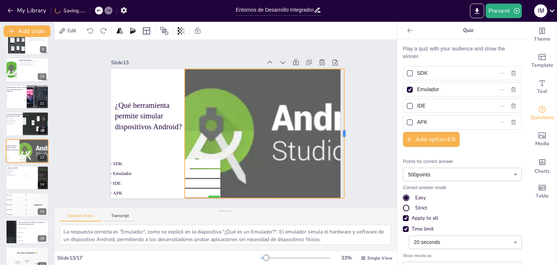
drag, startPoint x: 314, startPoint y: 129, endPoint x: 339, endPoint y: 129, distance: 25.0
click at [339, 136] on div at bounding box center [326, 193] width 70 height 115
click at [25, 177] on div at bounding box center [27, 177] width 44 height 25
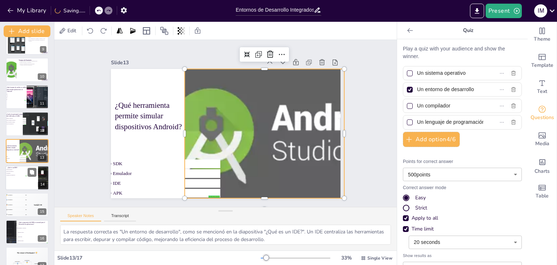
scroll to position [239, 0]
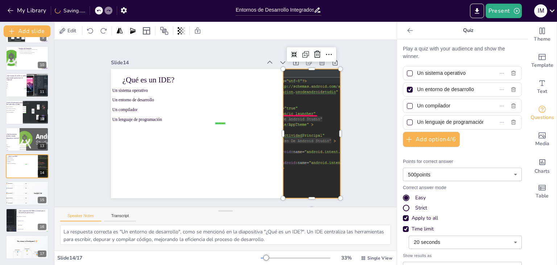
click at [290, 129] on div at bounding box center [310, 142] width 214 height 149
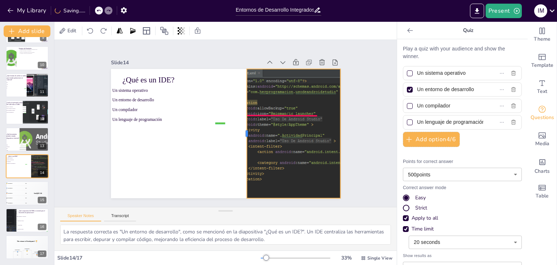
drag, startPoint x: 277, startPoint y: 129, endPoint x: 241, endPoint y: 109, distance: 41.4
click at [241, 109] on div at bounding box center [242, 135] width 19 height 129
click at [274, 113] on div at bounding box center [305, 159] width 232 height 185
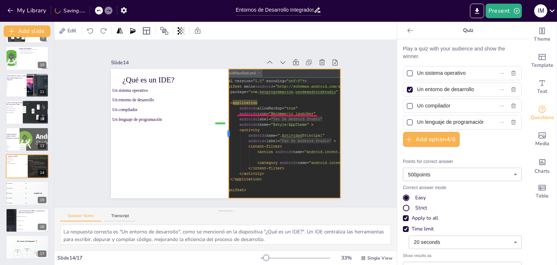
drag, startPoint x: 240, startPoint y: 130, endPoint x: 222, endPoint y: 132, distance: 18.3
click at [222, 132] on div at bounding box center [222, 133] width 58 height 120
click at [23, 191] on div "🥉 Participant 3 300" at bounding box center [16, 193] width 22 height 5
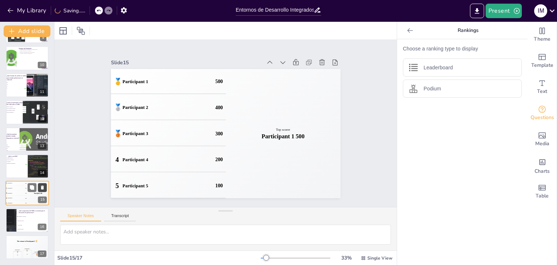
click at [44, 188] on icon at bounding box center [42, 188] width 3 height 4
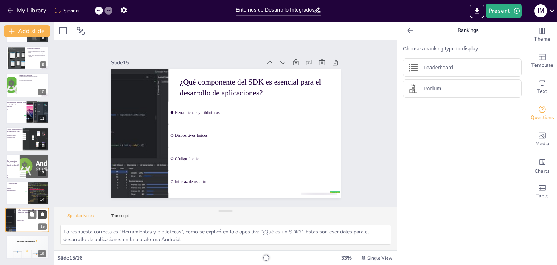
scroll to position [212, 0]
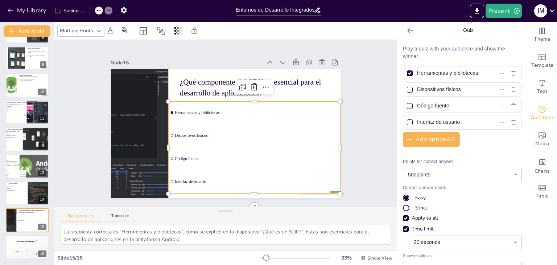
click at [199, 139] on div "¿Qué componente del SDK es esencial para el desarrollo de aplicaciones? false |…" at bounding box center [225, 133] width 242 height 152
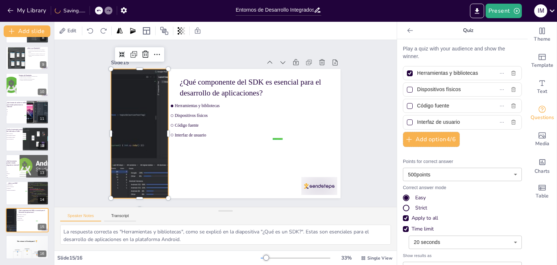
click at [139, 162] on div at bounding box center [141, 106] width 248 height 190
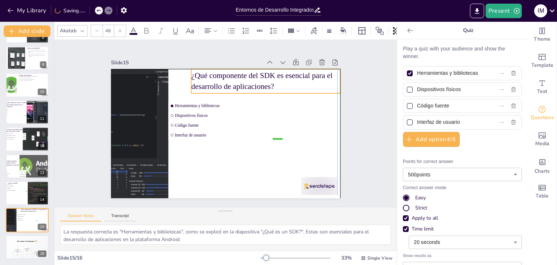
drag, startPoint x: 217, startPoint y: 83, endPoint x: 227, endPoint y: 78, distance: 11.0
click at [227, 78] on p "¿Qué componente del SDK es esencial para el desarrollo de aplicaciones?" at bounding box center [277, 95] width 148 height 66
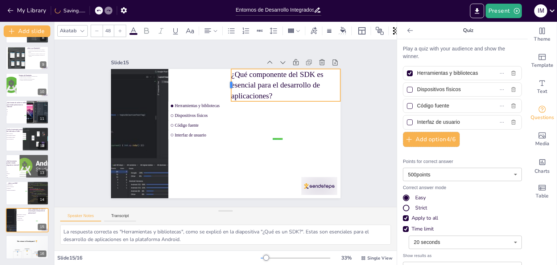
drag, startPoint x: 186, startPoint y: 77, endPoint x: 226, endPoint y: 75, distance: 39.9
click at [226, 75] on div "¿Qué componente del SDK es esencial para el desarrollo de aplicaciones? false |…" at bounding box center [223, 133] width 251 height 174
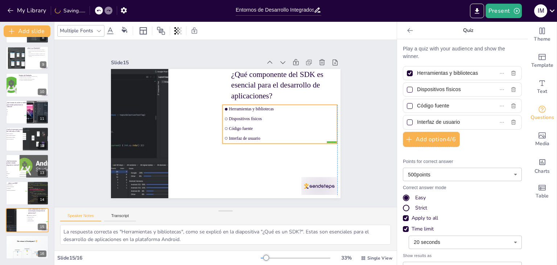
drag, startPoint x: 187, startPoint y: 115, endPoint x: 241, endPoint y: 118, distance: 53.4
click at [241, 118] on span "Dispositivos físicos" at bounding box center [281, 130] width 105 height 27
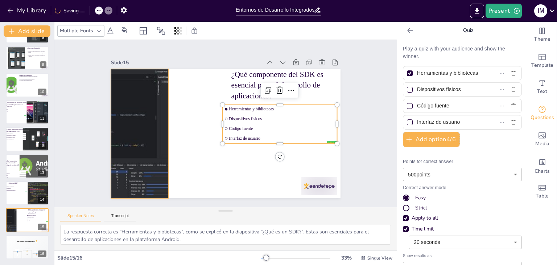
click at [155, 124] on div at bounding box center [141, 106] width 248 height 190
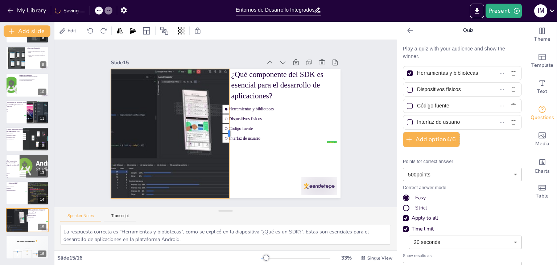
drag, startPoint x: 162, startPoint y: 131, endPoint x: 223, endPoint y: 134, distance: 60.3
click at [223, 134] on div at bounding box center [230, 135] width 33 height 128
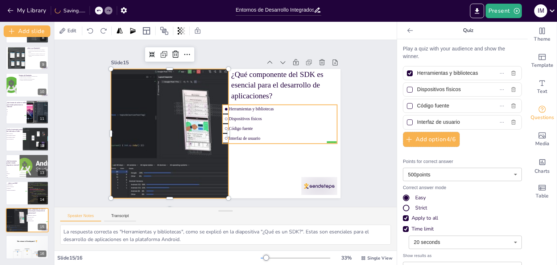
click at [226, 117] on input "checkbox" at bounding box center [227, 118] width 3 height 3
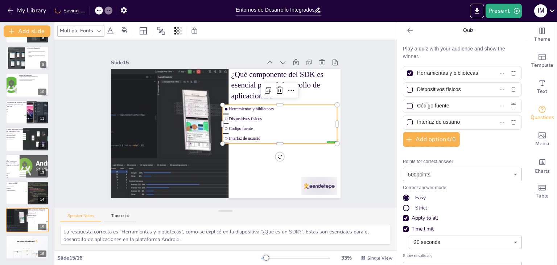
click at [223, 114] on li "Dispositivos físicos" at bounding box center [277, 141] width 108 height 55
click at [223, 114] on li "Dispositivos físicos" at bounding box center [279, 136] width 112 height 44
click at [229, 108] on input "checkbox" at bounding box center [230, 109] width 3 height 3
click at [226, 108] on input "checkbox" at bounding box center [227, 109] width 3 height 3
click at [247, 108] on span "Herramientas y bibliotecas" at bounding box center [283, 115] width 106 height 16
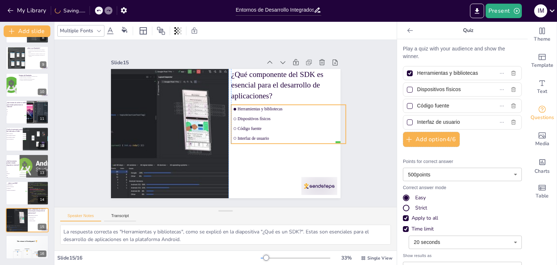
drag, startPoint x: 276, startPoint y: 117, endPoint x: 285, endPoint y: 117, distance: 8.7
click at [285, 119] on span "Dispositivos físicos" at bounding box center [290, 132] width 105 height 27
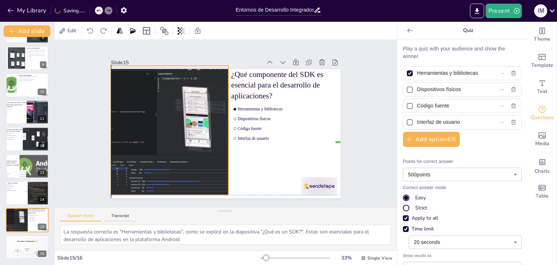
drag, startPoint x: 214, startPoint y: 136, endPoint x: 211, endPoint y: 132, distance: 5.0
click at [211, 132] on div at bounding box center [144, 94] width 252 height 207
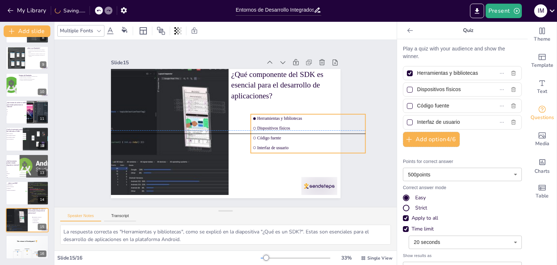
drag, startPoint x: 286, startPoint y: 136, endPoint x: 306, endPoint y: 143, distance: 20.4
click at [306, 151] on span "Interfaz de usuario" at bounding box center [303, 164] width 105 height 27
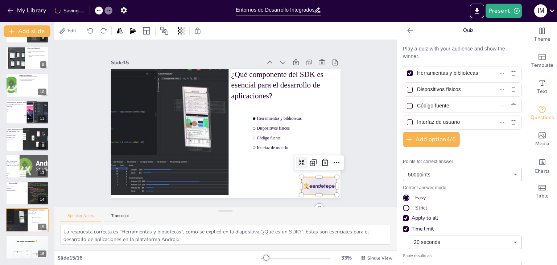
click at [195, 39] on div at bounding box center [176, 22] width 40 height 33
click at [319, 168] on icon at bounding box center [319, 172] width 9 height 9
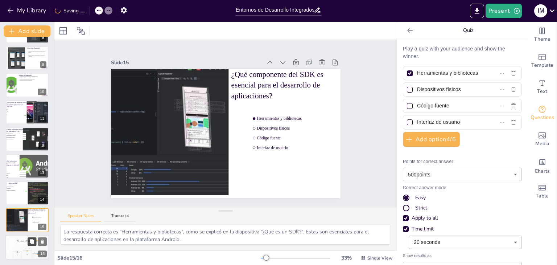
click at [28, 240] on button at bounding box center [32, 241] width 9 height 9
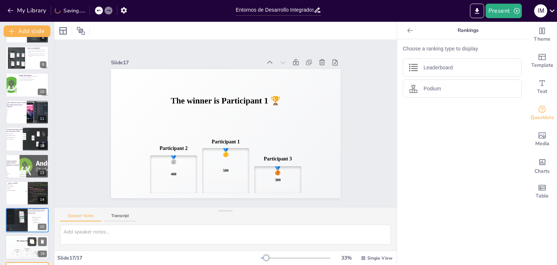
scroll to position [239, 0]
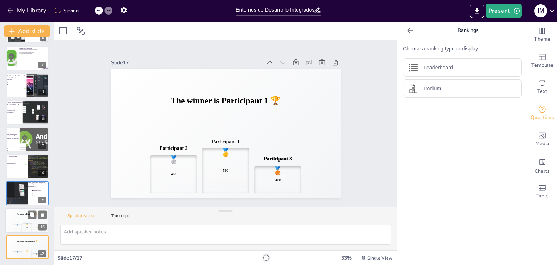
click at [18, 224] on div "🥈" at bounding box center [17, 224] width 2 height 1
click at [43, 212] on icon at bounding box center [42, 214] width 3 height 4
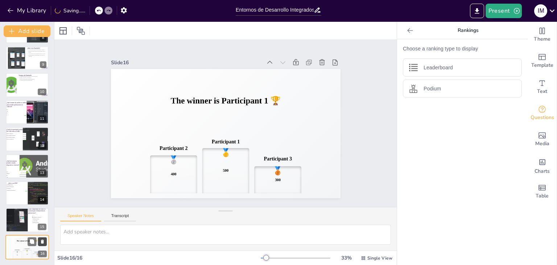
scroll to position [212, 0]
click at [42, 242] on icon at bounding box center [42, 241] width 3 height 4
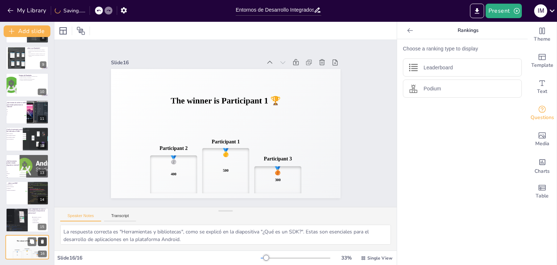
scroll to position [186, 0]
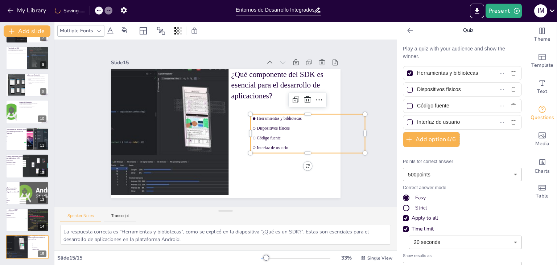
click at [258, 130] on ul "Herramientas y bibliotecas Dispositivos físicos Código fuente Interfaz de usuar…" at bounding box center [304, 150] width 120 height 62
click at [317, 124] on icon at bounding box center [322, 129] width 11 height 11
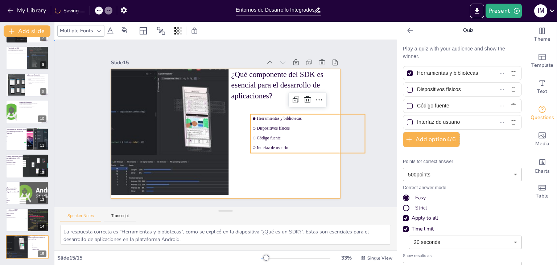
click at [288, 163] on div at bounding box center [222, 133] width 258 height 194
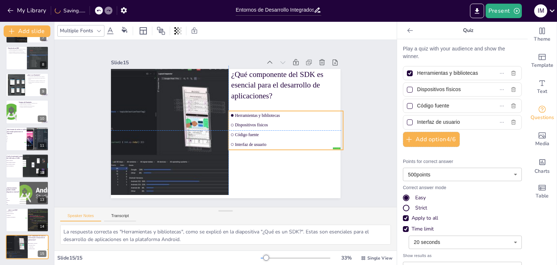
drag, startPoint x: 313, startPoint y: 137, endPoint x: 289, endPoint y: 134, distance: 24.1
click at [289, 134] on span "Código fuente" at bounding box center [284, 147] width 105 height 27
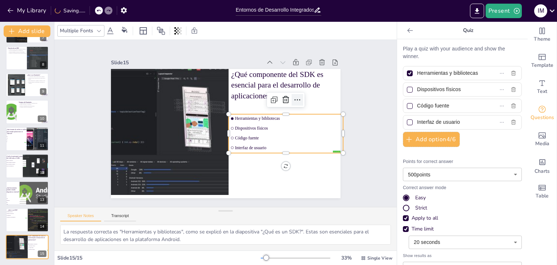
click at [289, 165] on icon at bounding box center [287, 167] width 4 height 5
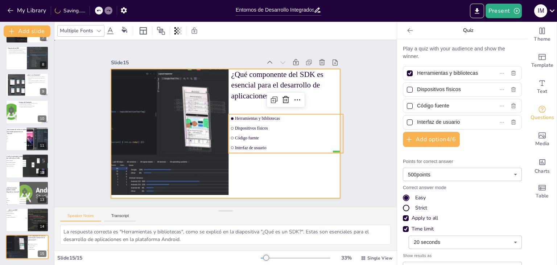
click at [261, 164] on div at bounding box center [225, 133] width 242 height 152
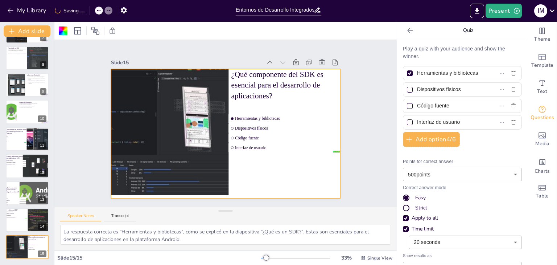
click at [404, 207] on div "Strict" at bounding box center [406, 208] width 4 height 4
click at [404, 195] on div "Easy" at bounding box center [406, 197] width 4 height 4
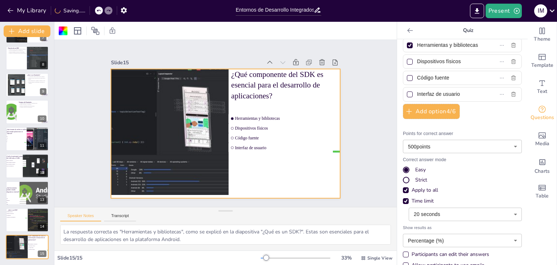
scroll to position [41, 0]
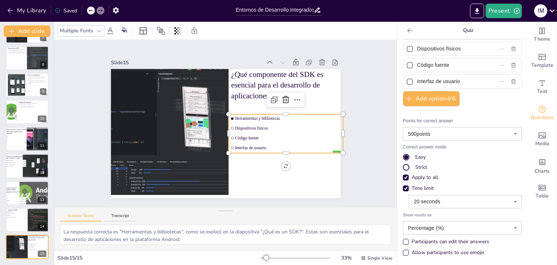
click at [232, 120] on input "checkbox" at bounding box center [234, 122] width 4 height 4
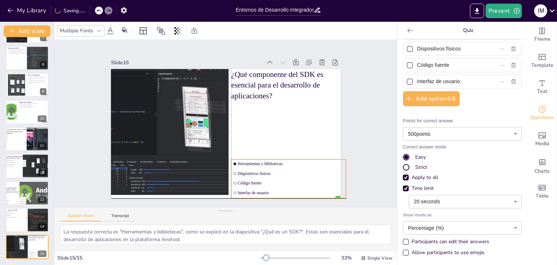
drag, startPoint x: 277, startPoint y: 140, endPoint x: 281, endPoint y: 186, distance: 46.6
click at [281, 186] on li "Interfaz de usuario" at bounding box center [255, 212] width 108 height 55
click at [310, 159] on li "Herramientas y bibliotecas" at bounding box center [273, 181] width 112 height 44
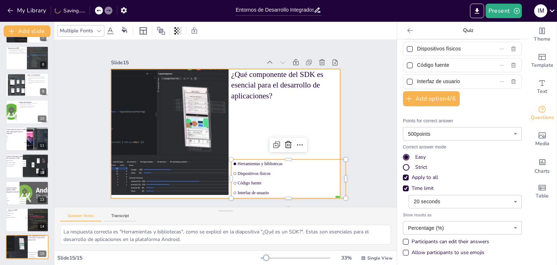
click at [277, 125] on div at bounding box center [223, 133] width 251 height 174
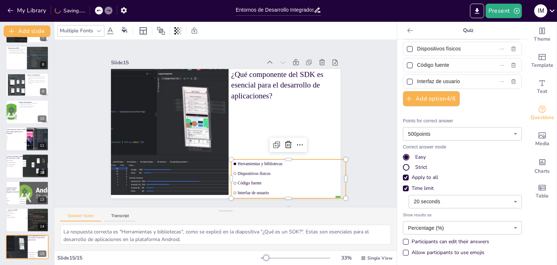
click at [255, 169] on li "Dispositivos físicos" at bounding box center [282, 179] width 115 height 21
click at [538, 89] on span "Text" at bounding box center [542, 91] width 10 height 8
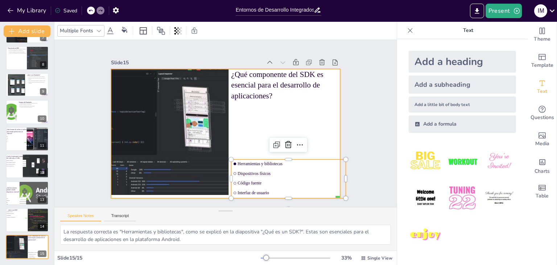
click at [247, 106] on div at bounding box center [221, 132] width 262 height 211
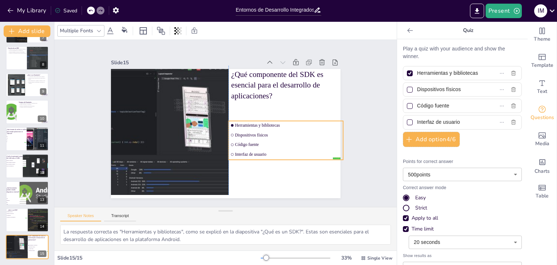
drag, startPoint x: 250, startPoint y: 174, endPoint x: 247, endPoint y: 135, distance: 38.5
click at [247, 135] on li "Dispositivos físicos" at bounding box center [276, 158] width 108 height 55
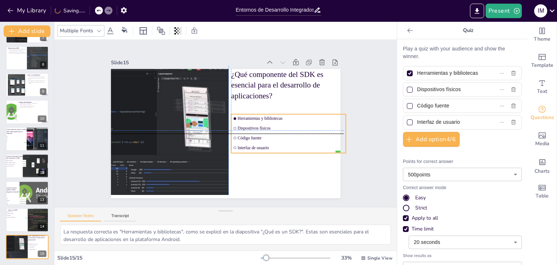
drag, startPoint x: 247, startPoint y: 135, endPoint x: 248, endPoint y: 126, distance: 9.1
click at [248, 127] on li "Dispositivos físicos" at bounding box center [273, 164] width 98 height 75
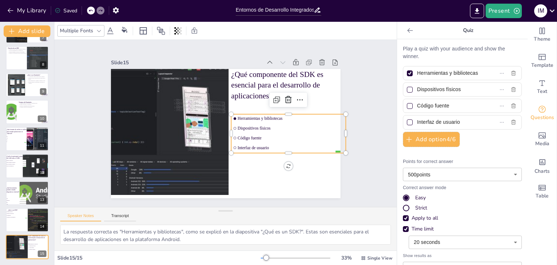
click at [408, 90] on div at bounding box center [410, 90] width 4 height 4
click at [417, 90] on input "Dispositivos físicos" at bounding box center [450, 89] width 66 height 11
click at [407, 92] on div at bounding box center [410, 90] width 6 height 6
click at [417, 92] on input "Dispositivos físicos" at bounding box center [450, 89] width 66 height 11
click at [408, 72] on div at bounding box center [410, 73] width 4 height 4
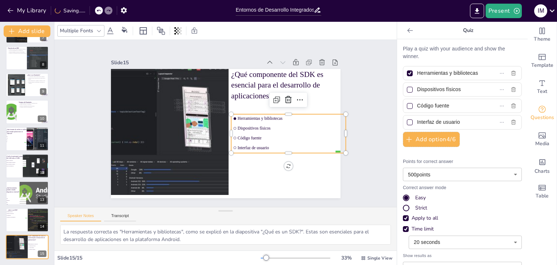
click at [417, 72] on input "Herramientas y bibliotecas" at bounding box center [450, 73] width 66 height 11
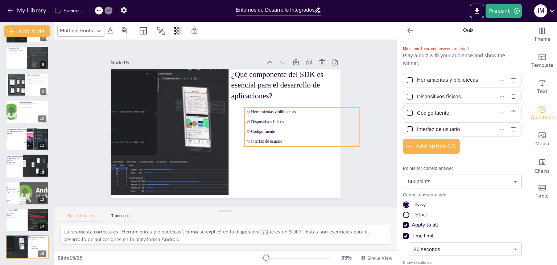
drag, startPoint x: 312, startPoint y: 134, endPoint x: 326, endPoint y: 125, distance: 16.0
click at [326, 139] on span "Código fuente" at bounding box center [293, 163] width 99 height 48
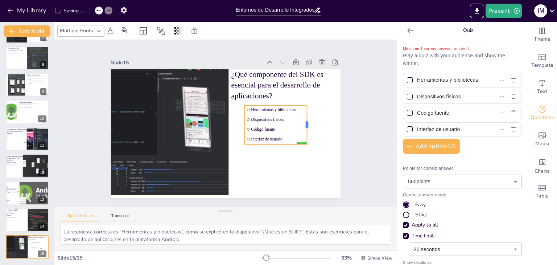
drag, startPoint x: 354, startPoint y: 121, endPoint x: 301, endPoint y: 115, distance: 52.9
click at [301, 123] on div at bounding box center [308, 142] width 14 height 39
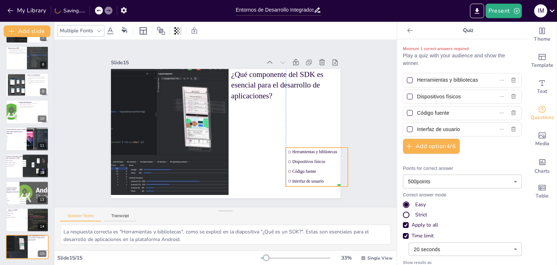
drag, startPoint x: 288, startPoint y: 123, endPoint x: 327, endPoint y: 165, distance: 57.7
click at [327, 173] on li "Código fuente" at bounding box center [311, 180] width 63 height 15
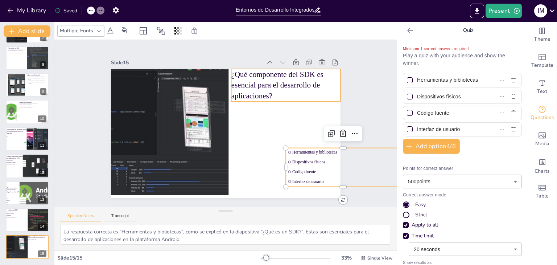
click at [278, 81] on p "¿Qué componente del SDK es esencial para el desarrollo de aplicaciones?" at bounding box center [291, 98] width 113 height 54
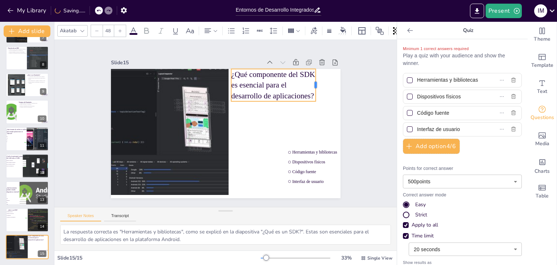
drag, startPoint x: 335, startPoint y: 83, endPoint x: 307, endPoint y: 90, distance: 28.7
click at [318, 90] on div at bounding box center [322, 95] width 9 height 33
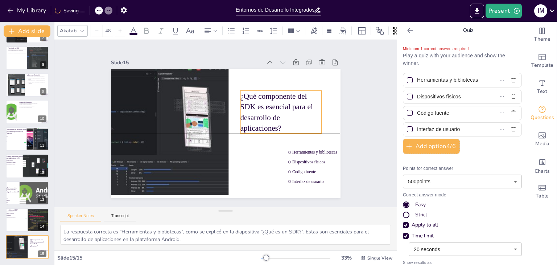
drag, startPoint x: 289, startPoint y: 101, endPoint x: 298, endPoint y: 123, distance: 24.2
click at [298, 123] on p "¿Qué componente del SDK es esencial para el desarrollo de aplicaciones?" at bounding box center [279, 141] width 92 height 78
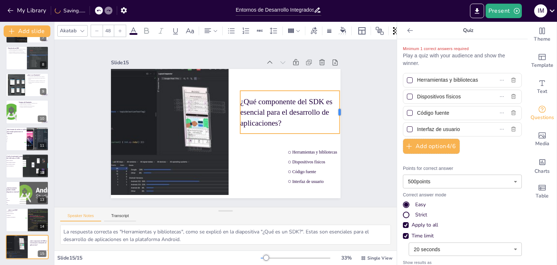
drag, startPoint x: 317, startPoint y: 108, endPoint x: 335, endPoint y: 110, distance: 18.2
click at [339, 110] on div at bounding box center [342, 112] width 6 height 43
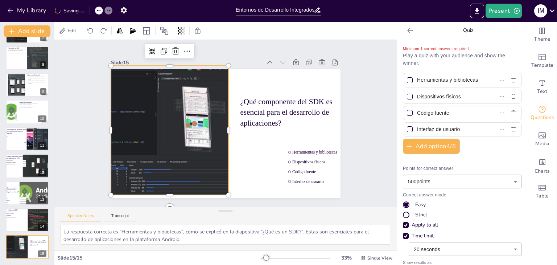
click at [207, 117] on div at bounding box center [139, 121] width 231 height 151
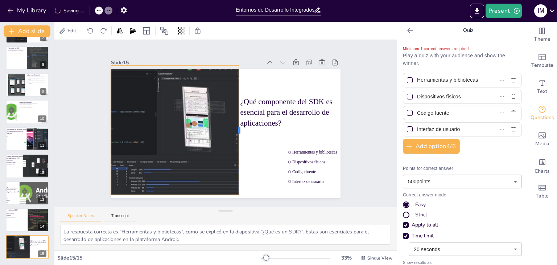
drag, startPoint x: 223, startPoint y: 128, endPoint x: 234, endPoint y: 129, distance: 10.7
click at [234, 129] on div at bounding box center [240, 131] width 19 height 129
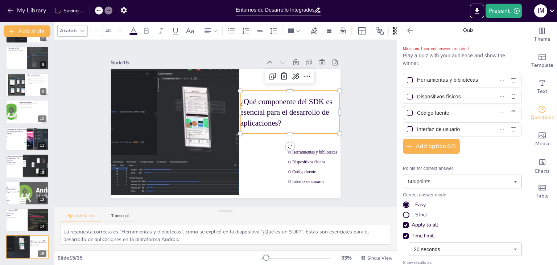
click at [252, 119] on p "¿Qué componente del SDK es esencial para el desarrollo de aplicaciones?" at bounding box center [290, 132] width 104 height 61
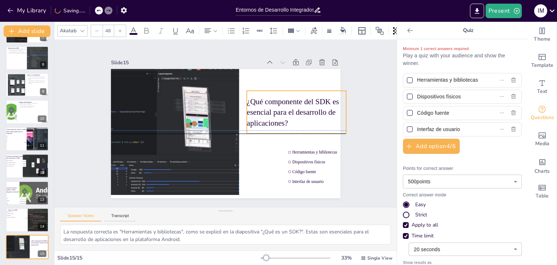
drag, startPoint x: 252, startPoint y: 119, endPoint x: 258, endPoint y: 119, distance: 6.5
click at [258, 119] on p "¿Qué componente del SDK es esencial para el desarrollo de aplicaciones?" at bounding box center [296, 134] width 104 height 61
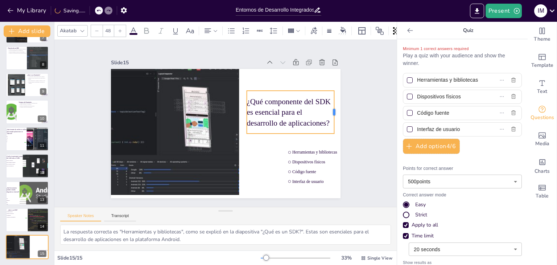
drag, startPoint x: 340, startPoint y: 111, endPoint x: 329, endPoint y: 114, distance: 12.5
click at [330, 114] on div at bounding box center [337, 135] width 15 height 43
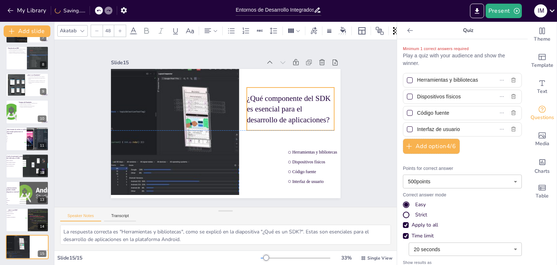
drag, startPoint x: 305, startPoint y: 117, endPoint x: 305, endPoint y: 111, distance: 5.8
click at [305, 115] on p "¿Qué componente del SDK es esencial para el desarrollo de aplicaciones?" at bounding box center [283, 156] width 87 height 82
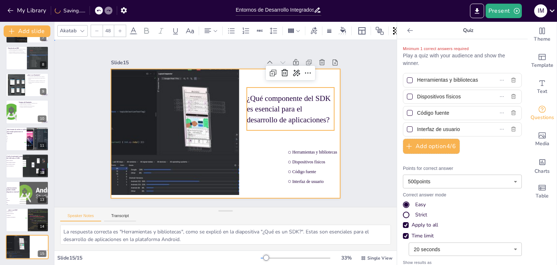
click at [313, 144] on div at bounding box center [223, 133] width 251 height 174
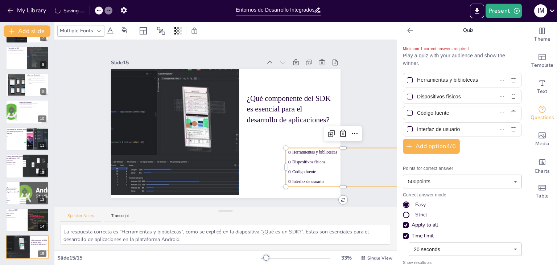
click at [312, 178] on span "Dispositivos físicos" at bounding box center [327, 196] width 103 height 37
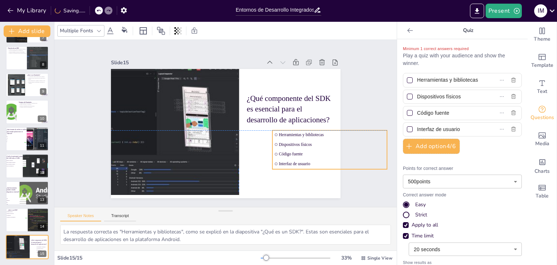
drag, startPoint x: 312, startPoint y: 158, endPoint x: 298, endPoint y: 139, distance: 23.4
click at [298, 153] on span "Dispositivos físicos" at bounding box center [325, 166] width 105 height 27
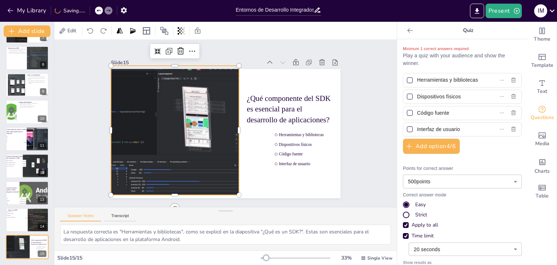
click at [211, 143] on div at bounding box center [139, 120] width 231 height 151
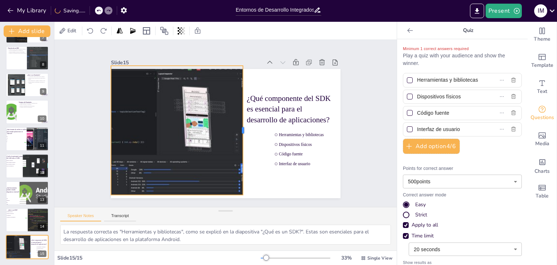
drag, startPoint x: 234, startPoint y: 127, endPoint x: 238, endPoint y: 127, distance: 4.0
click at [238, 127] on div at bounding box center [244, 135] width 33 height 128
click at [66, 127] on div "Slide 1 Entornos de Desarrollo Integrados: El Caso de Android Studio Esta prese…" at bounding box center [225, 123] width 366 height 353
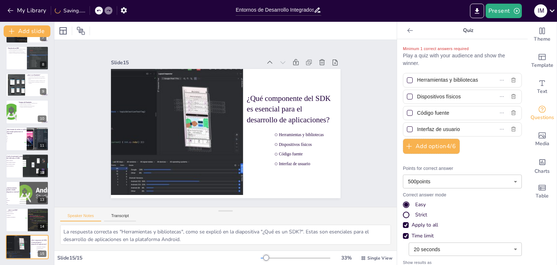
scroll to position [0, 0]
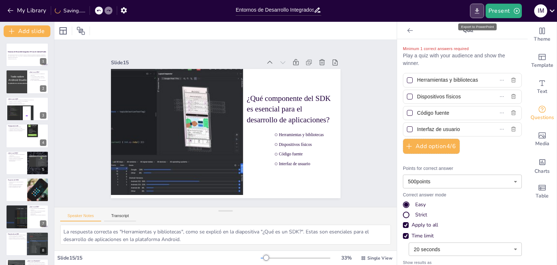
click at [477, 11] on icon "Export to PowerPoint" at bounding box center [477, 10] width 4 height 5
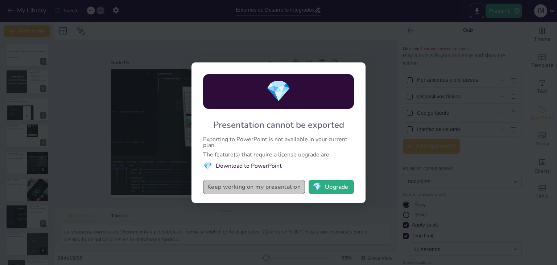
click at [243, 189] on button "Keep working on my presentation" at bounding box center [254, 186] width 102 height 15
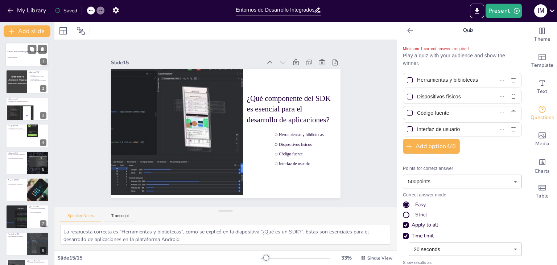
click at [20, 52] on strong "Entornos de Desarrollo Integrados: El Caso de Android Studio" at bounding box center [27, 51] width 39 height 1
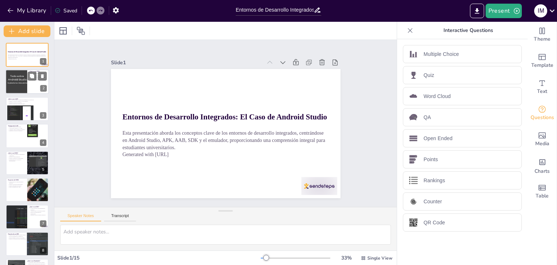
click at [28, 87] on div at bounding box center [27, 82] width 44 height 25
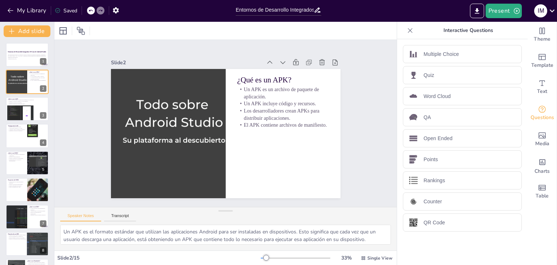
click at [408, 29] on icon at bounding box center [410, 30] width 5 height 5
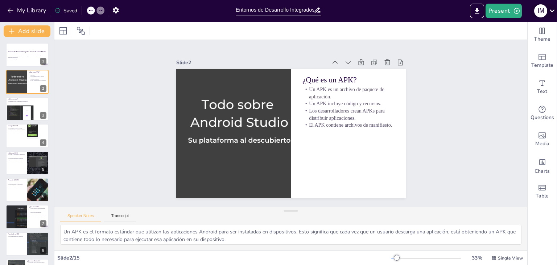
click at [550, 11] on icon at bounding box center [552, 11] width 10 height 10
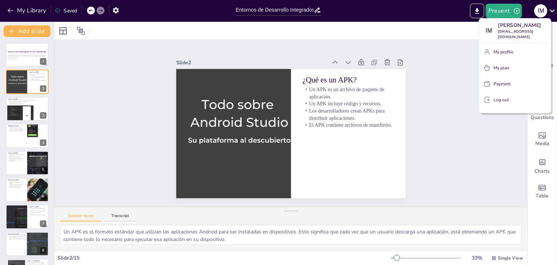
click at [449, 71] on div at bounding box center [278, 132] width 557 height 265
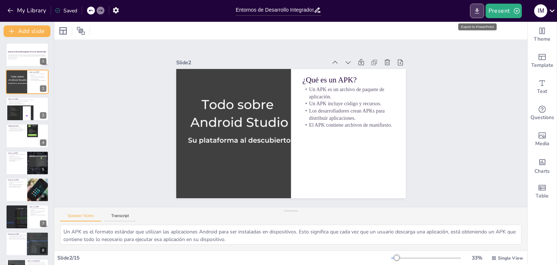
click at [476, 13] on icon "Export to PowerPoint" at bounding box center [477, 10] width 4 height 5
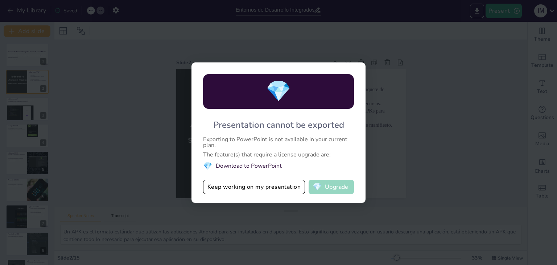
click at [323, 182] on button "💎 Upgrade" at bounding box center [331, 186] width 45 height 15
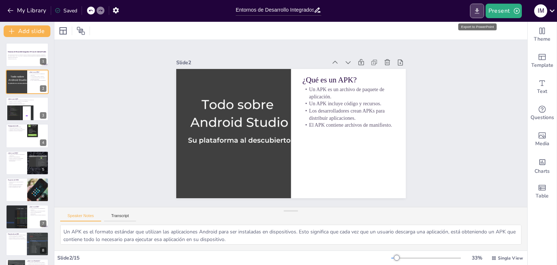
click at [474, 12] on icon "Export to PowerPoint" at bounding box center [477, 11] width 8 height 8
